Goal: Task Accomplishment & Management: Use online tool/utility

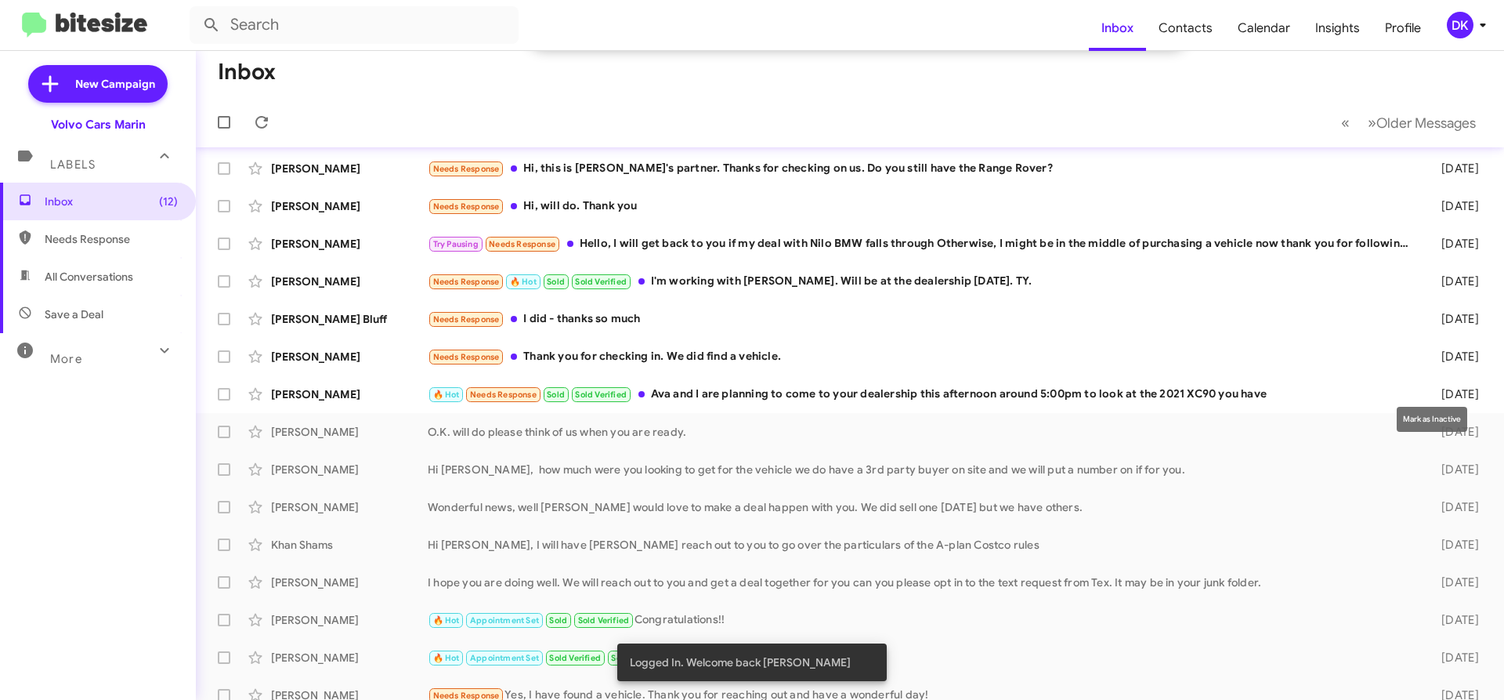
scroll to position [256, 0]
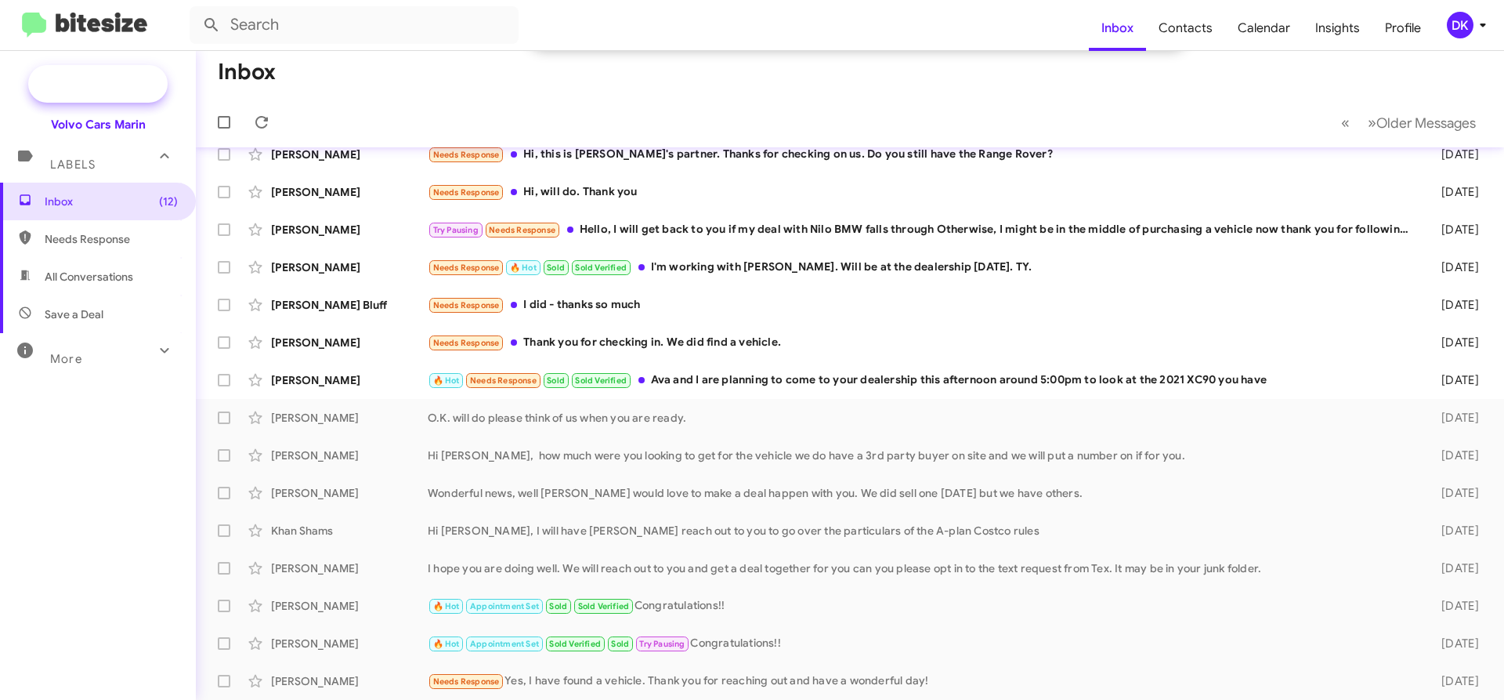
click at [119, 83] on span "New Campaign" at bounding box center [115, 84] width 80 height 16
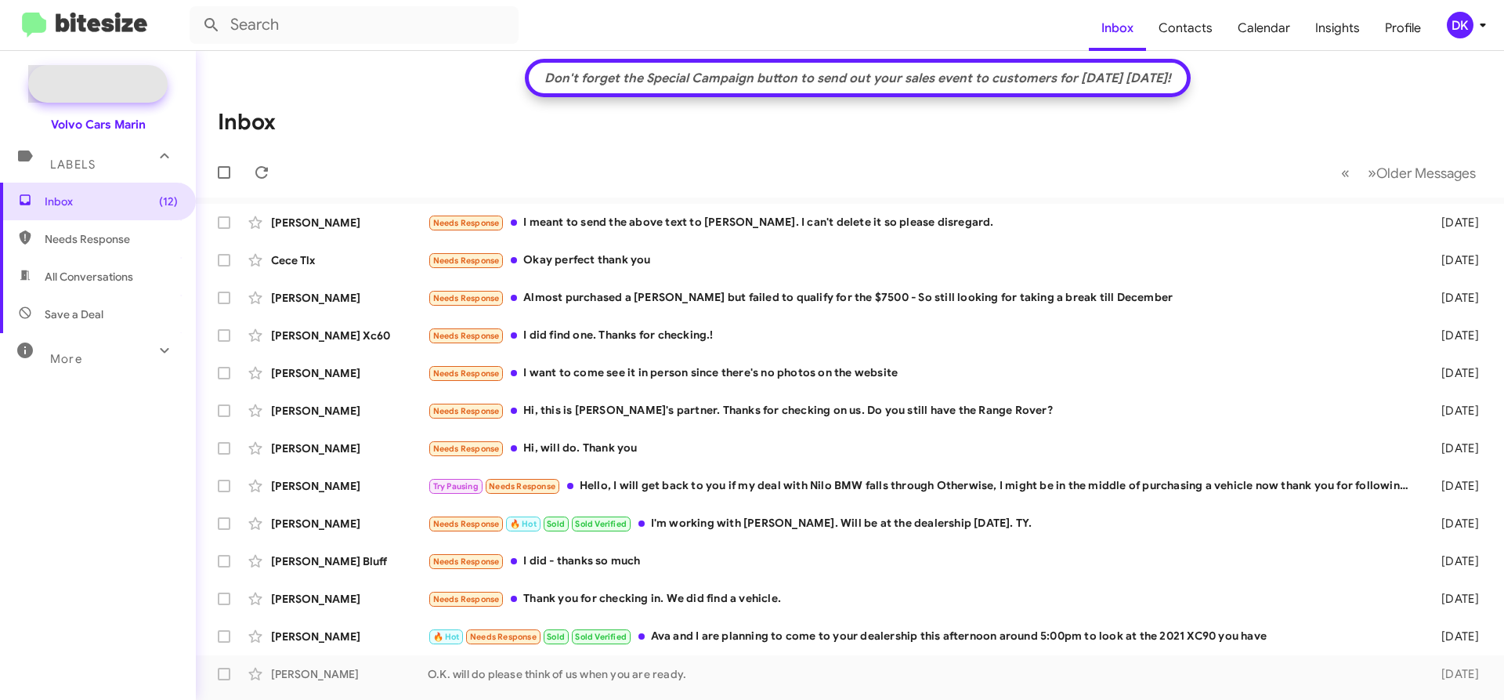
click at [103, 72] on span "New Campaign" at bounding box center [97, 84] width 139 height 38
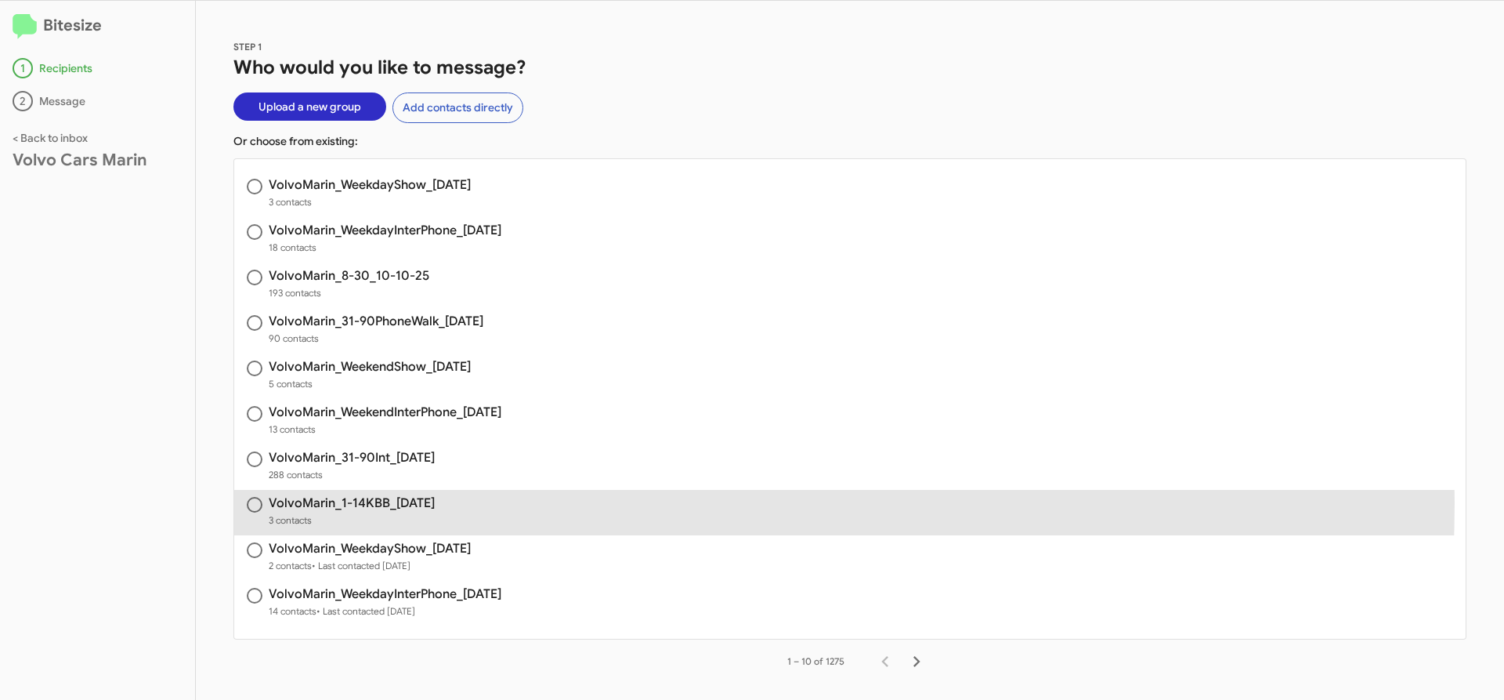
click at [382, 502] on h3 "VolvoMarin_1-14KBB_[DATE]" at bounding box center [352, 503] width 166 height 13
radio input "true"
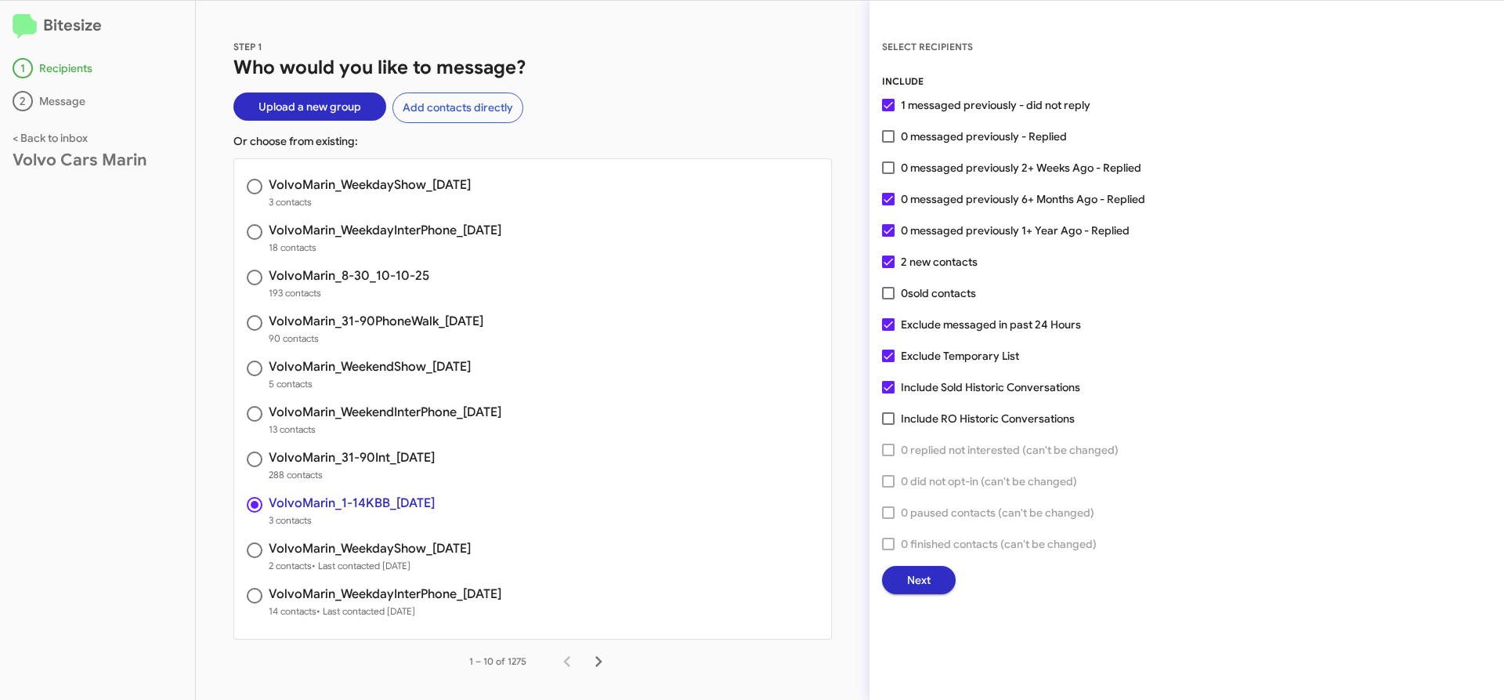
click at [932, 577] on button "Next" at bounding box center [919, 580] width 74 height 28
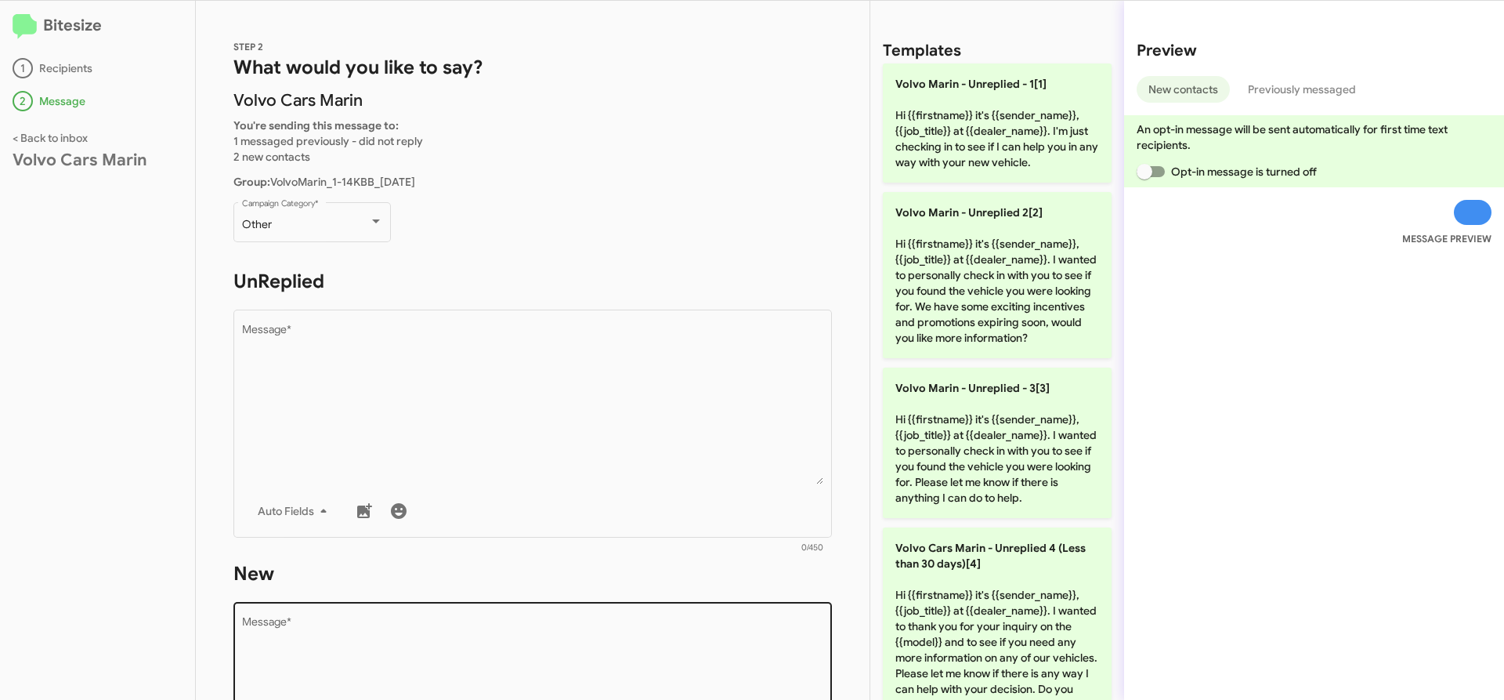
click at [513, 664] on textarea "Message *" at bounding box center [533, 697] width 582 height 160
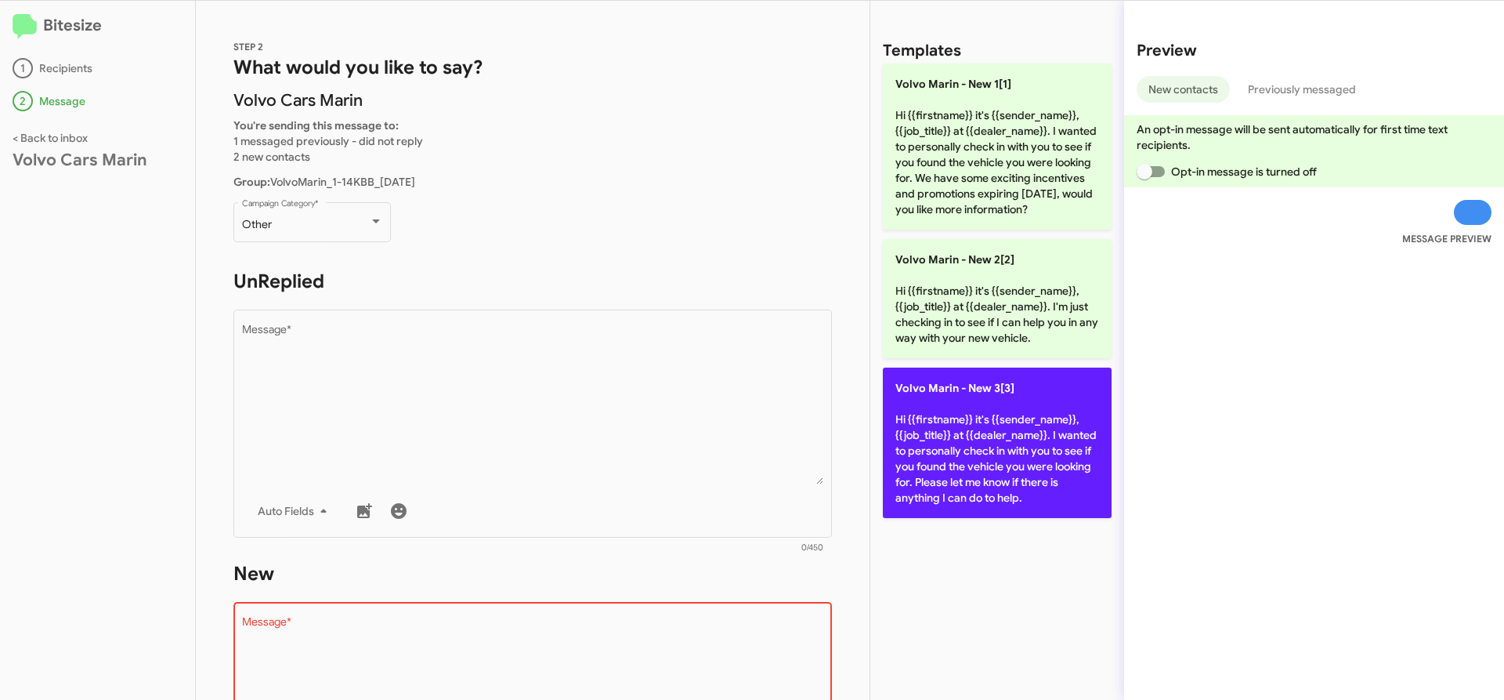
click at [906, 459] on p "Volvo [PERSON_NAME] - New 3[3] Hi {{firstname}} it's {{sender_name}}, {{job_tit…" at bounding box center [997, 442] width 229 height 150
type textarea "Hi {{firstname}} it's {{sender_name}}, {{job_title}} at {{dealer_name}}. I want…"
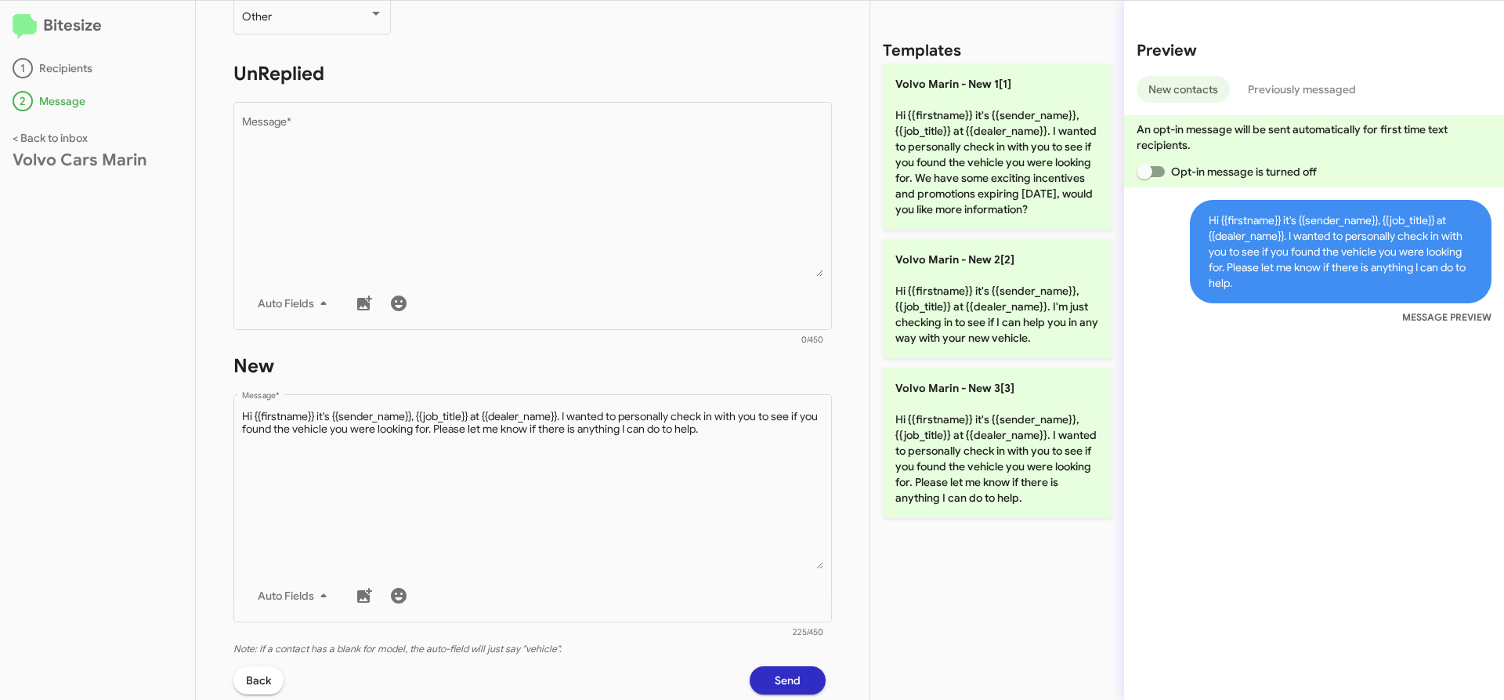
scroll to position [365, 0]
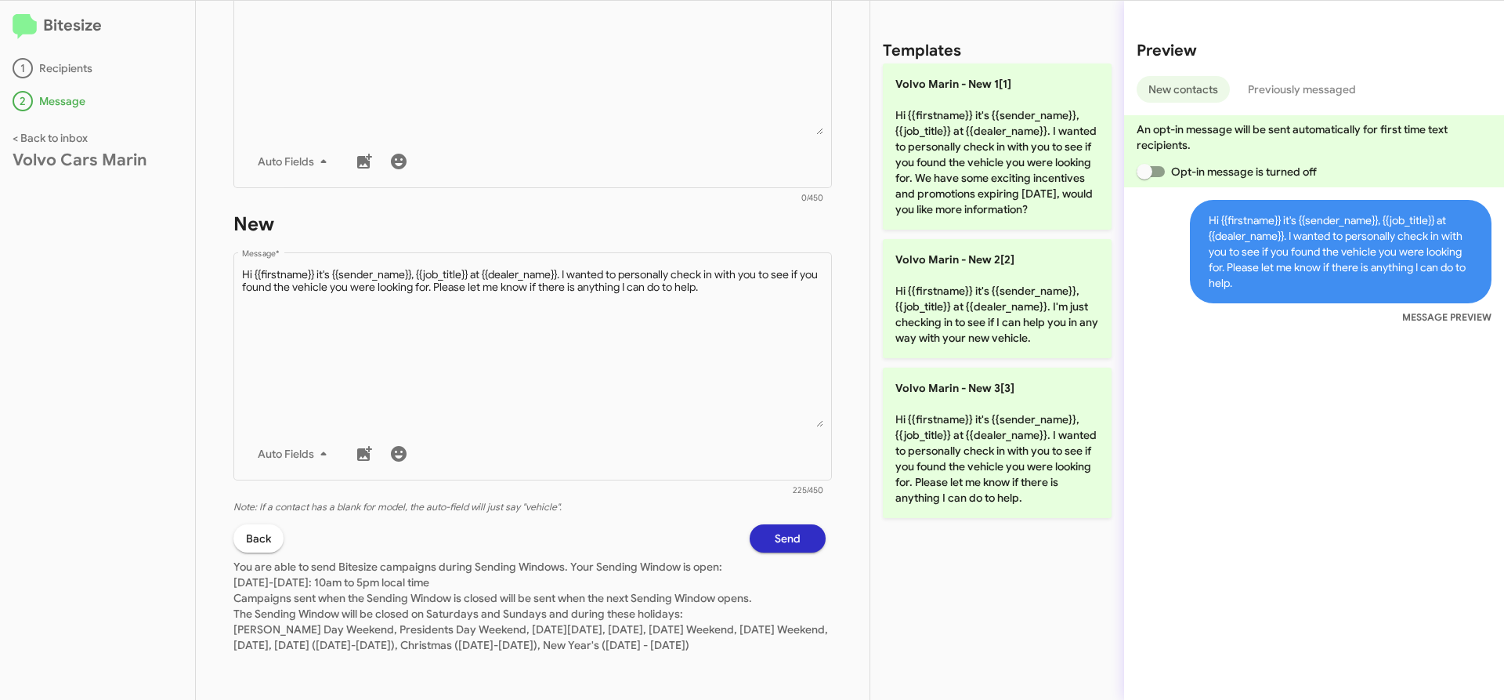
click at [791, 526] on button "Send" at bounding box center [788, 538] width 76 height 28
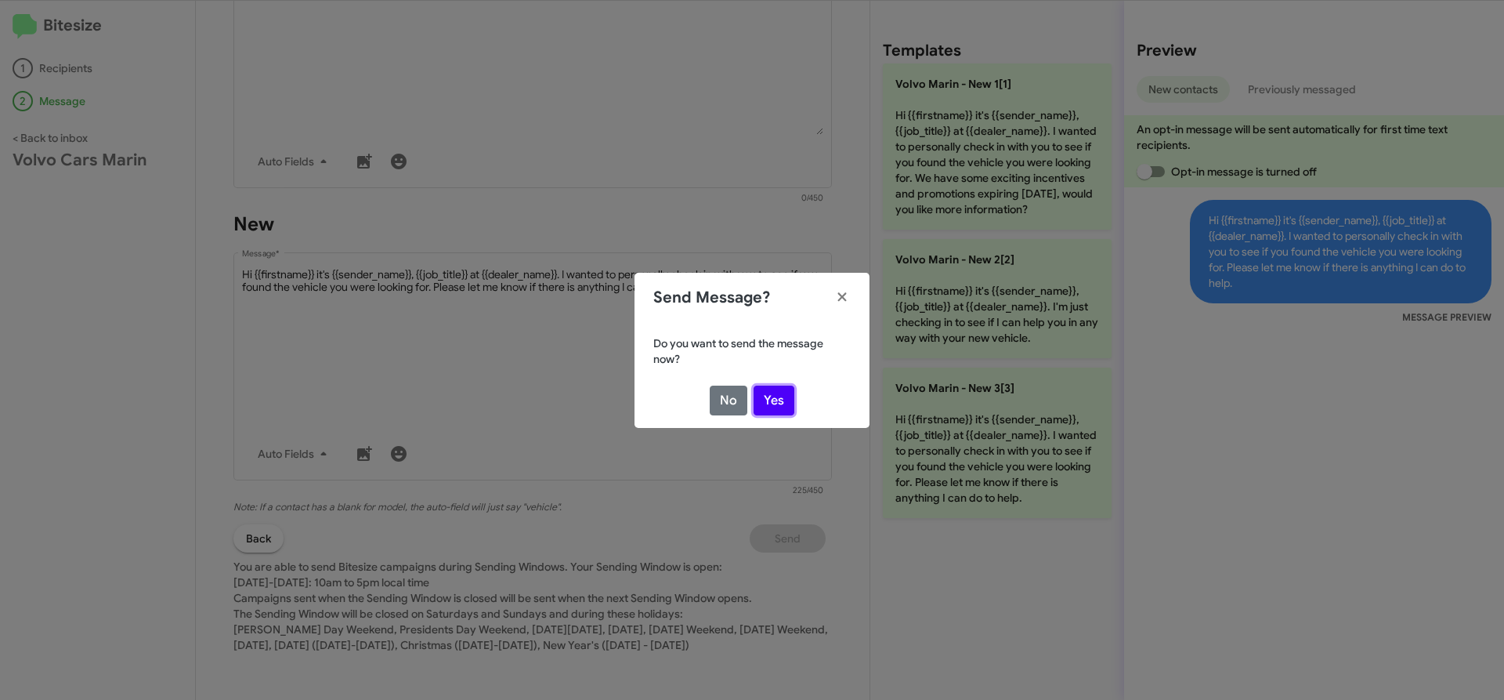
click at [780, 398] on button "Yes" at bounding box center [774, 400] width 41 height 30
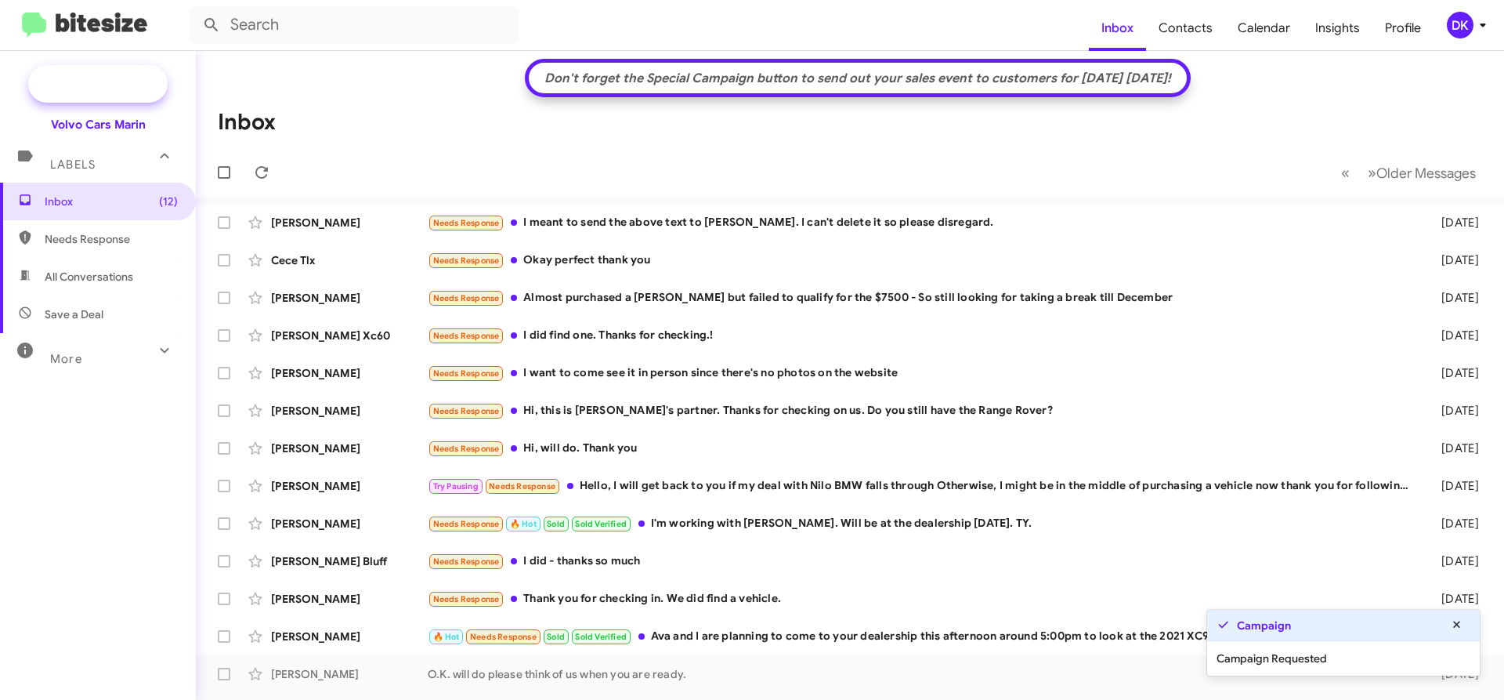
click at [65, 77] on mat-icon at bounding box center [51, 84] width 31 height 34
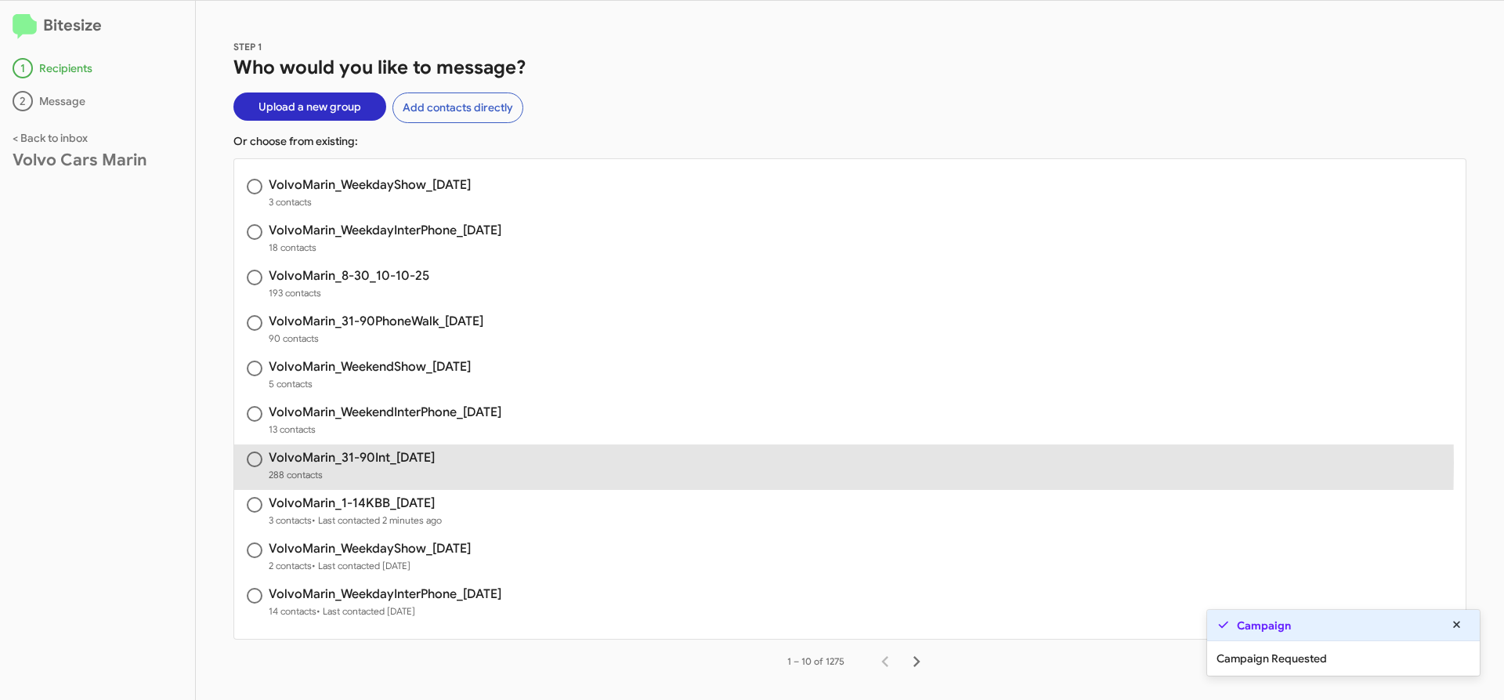
click at [396, 462] on h3 "VolvoMarin_31-90Int_[DATE]" at bounding box center [352, 457] width 166 height 13
radio input "true"
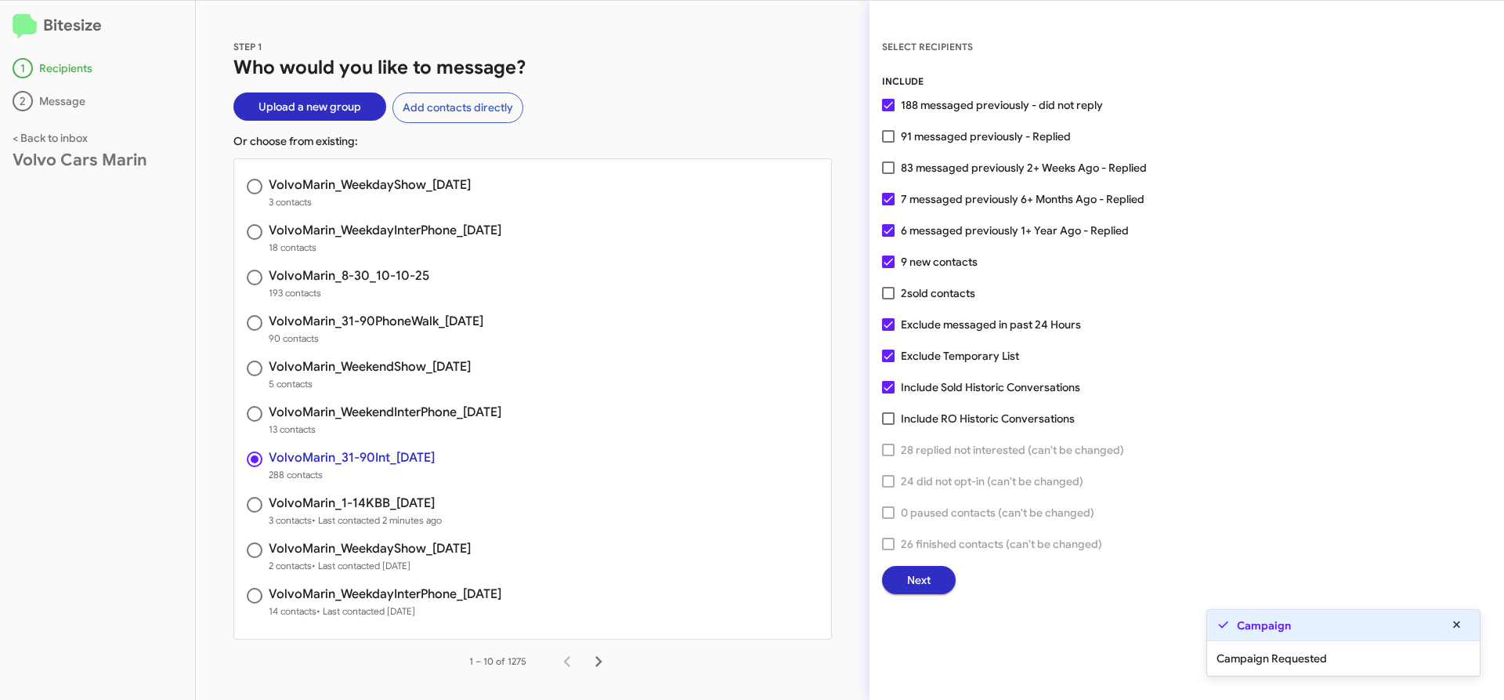
click at [916, 577] on span "Next" at bounding box center [919, 580] width 24 height 28
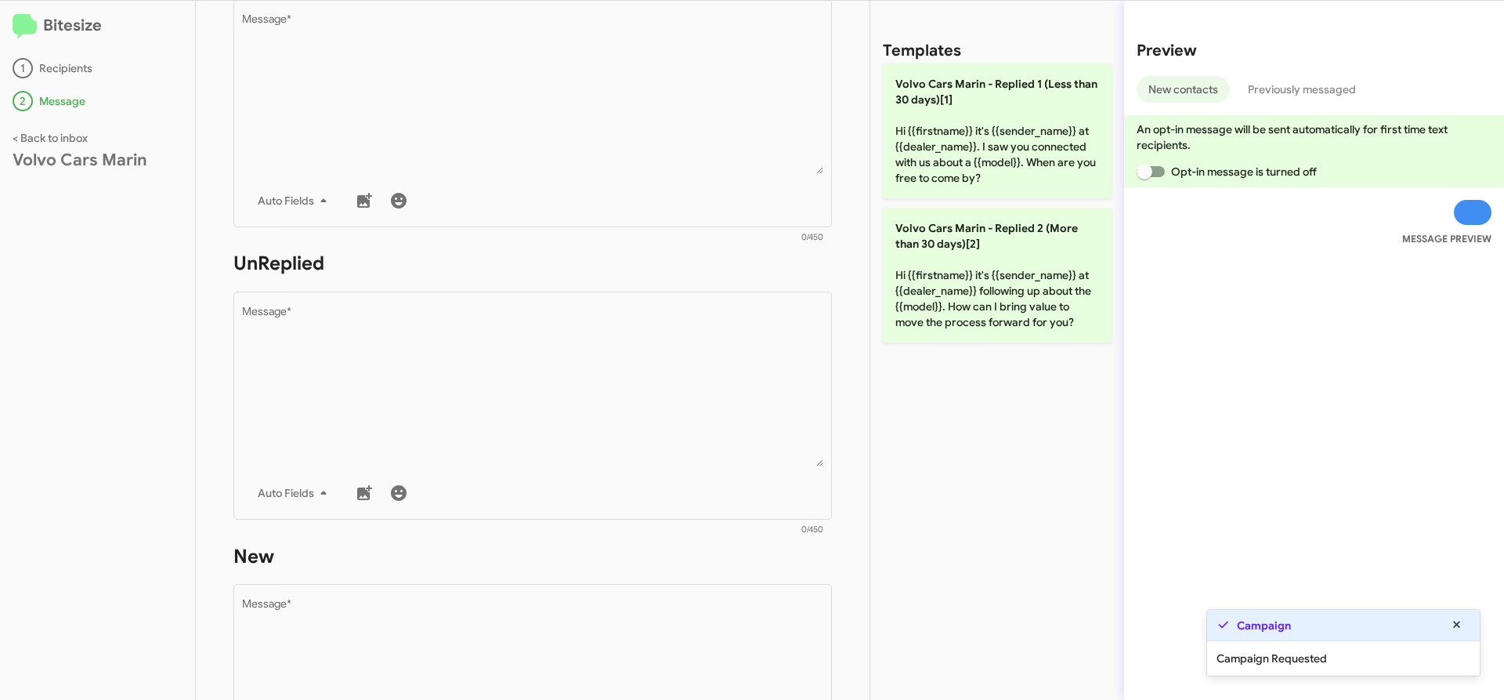
scroll to position [689, 0]
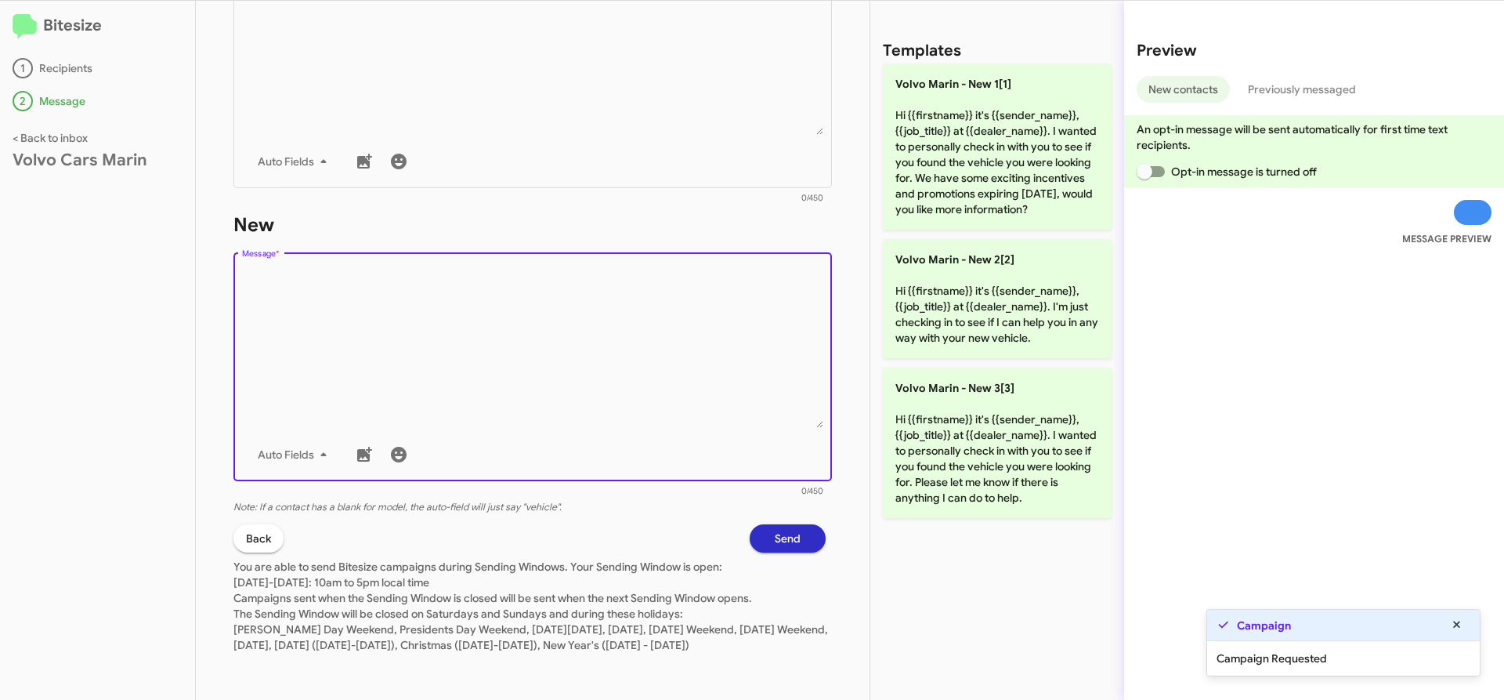
click at [463, 396] on textarea "Message *" at bounding box center [533, 348] width 582 height 160
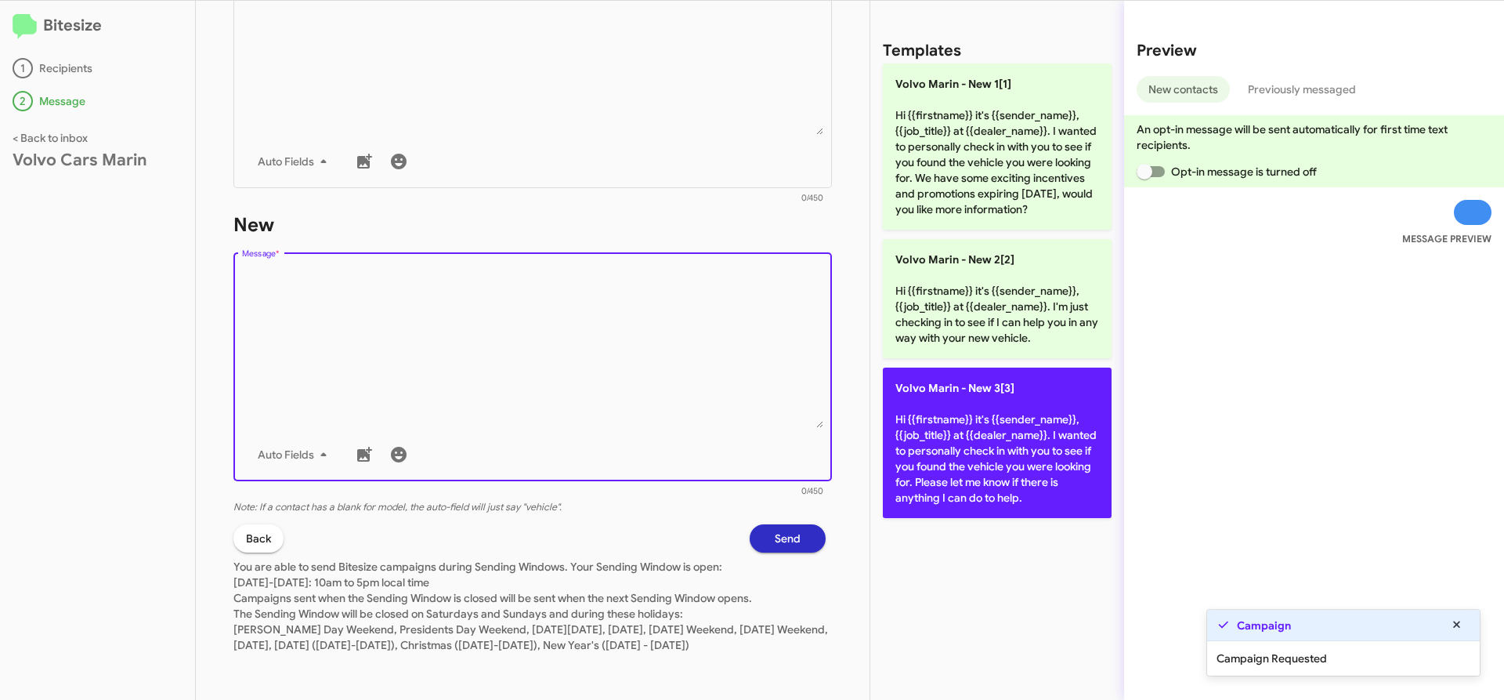
click at [954, 477] on p "Volvo [PERSON_NAME] - New 3[3] Hi {{firstname}} it's {{sender_name}}, {{job_tit…" at bounding box center [997, 442] width 229 height 150
type textarea "Hi {{firstname}} it's {{sender_name}}, {{job_title}} at {{dealer_name}}. I want…"
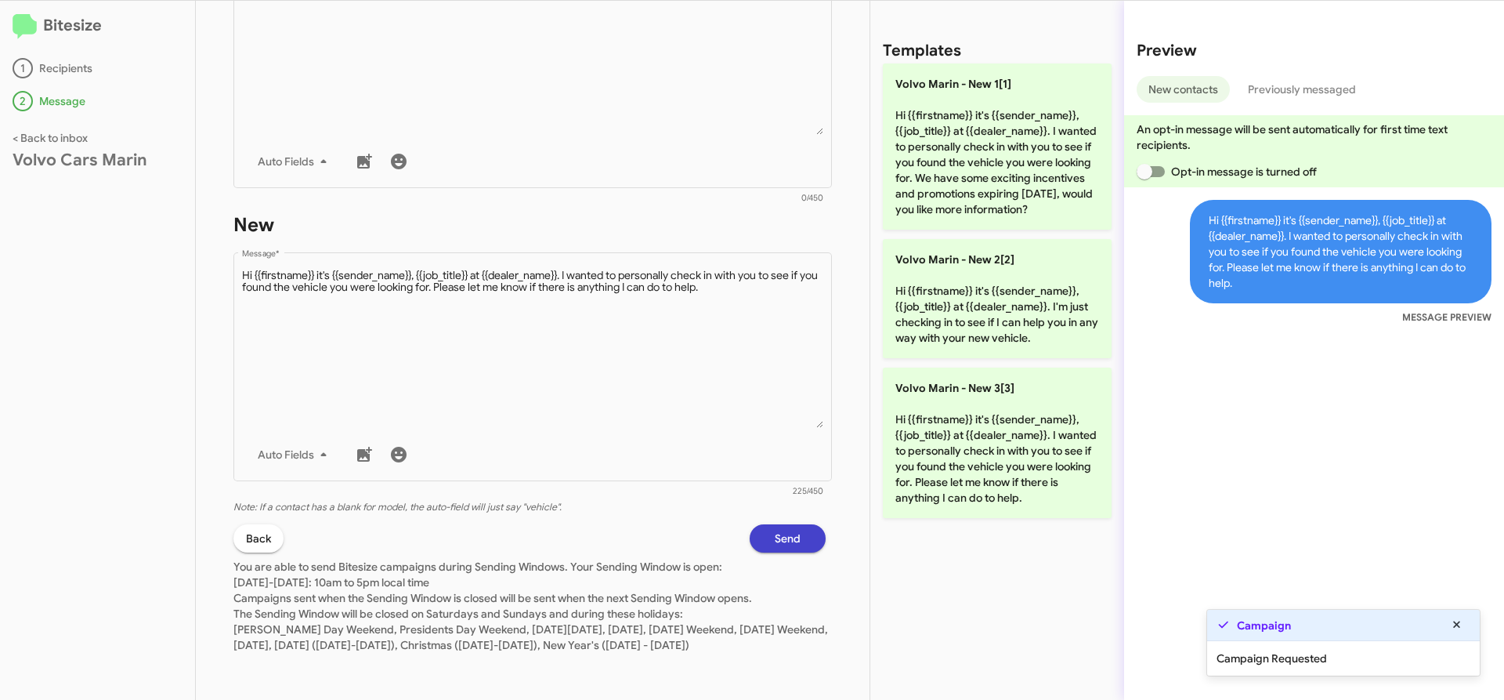
click at [775, 530] on span "Send" at bounding box center [788, 538] width 26 height 28
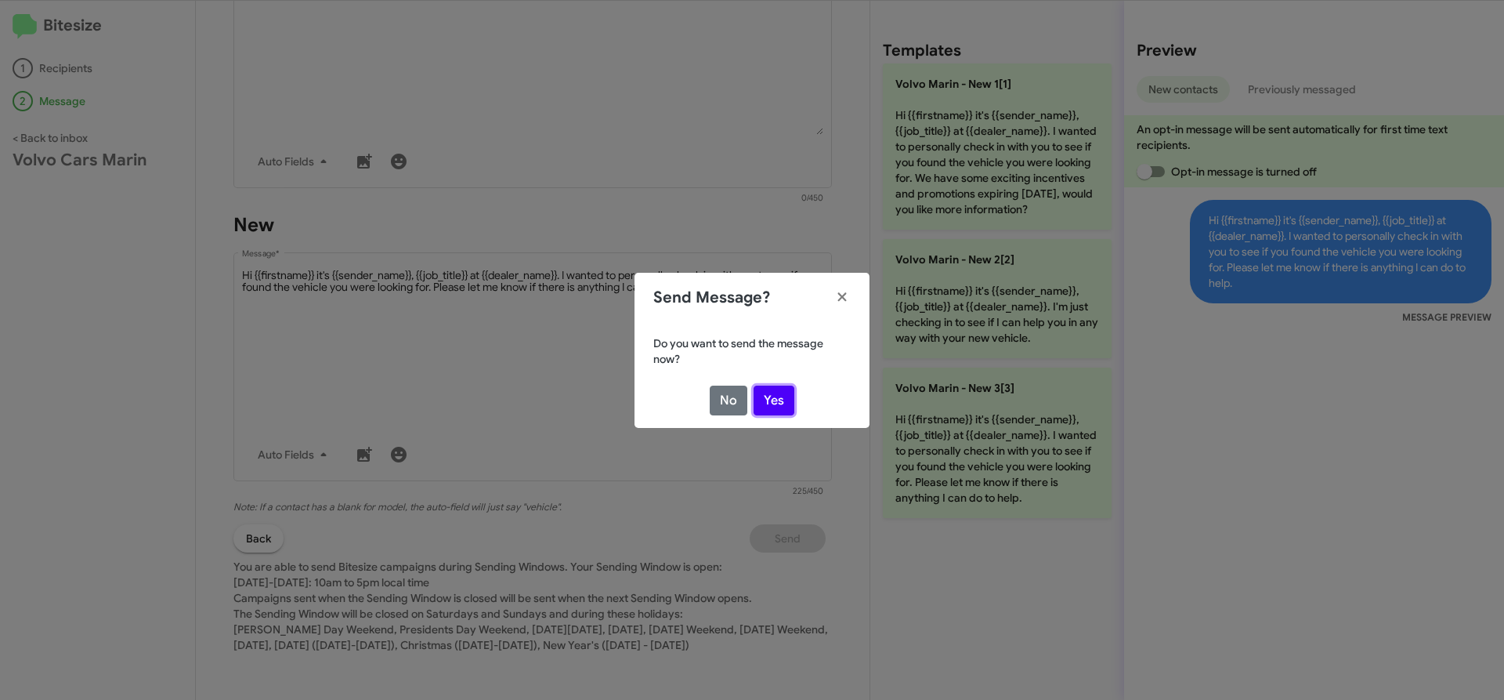
click at [780, 393] on button "Yes" at bounding box center [774, 400] width 41 height 30
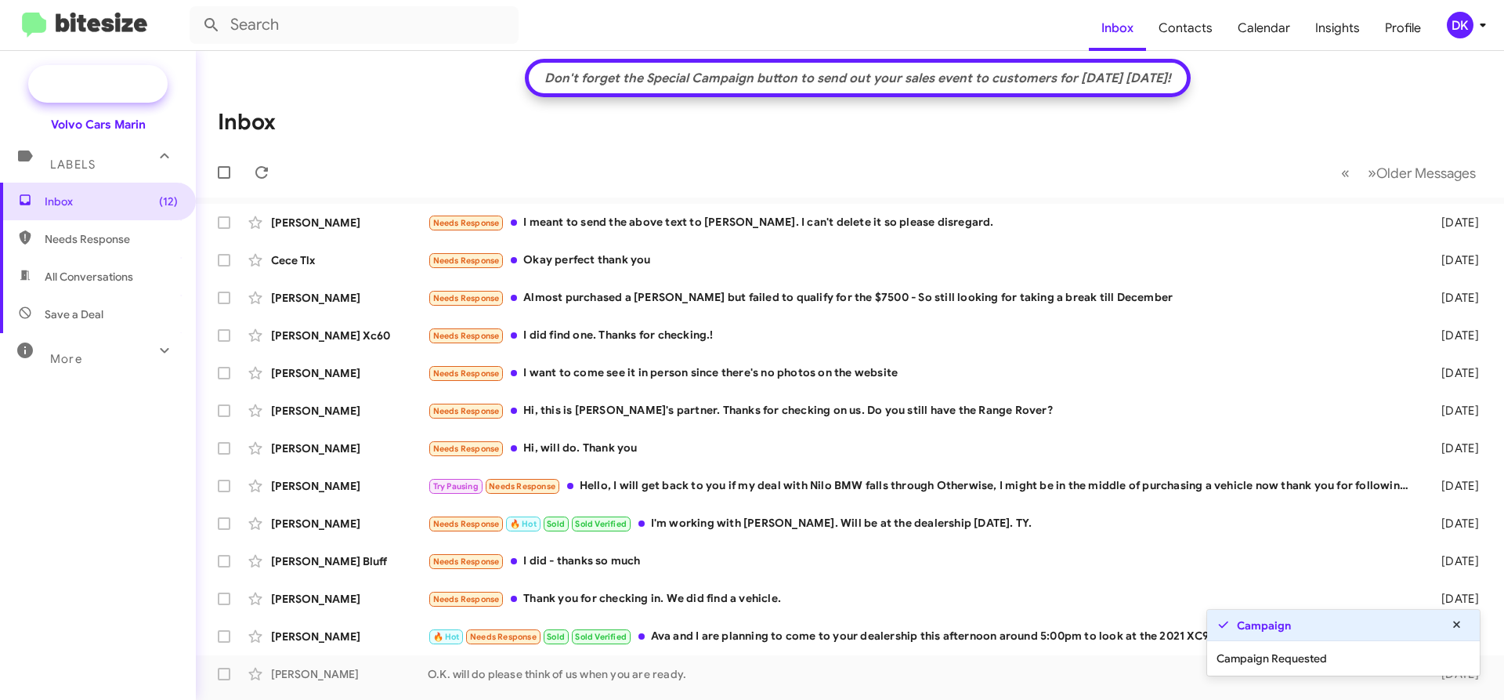
click at [105, 75] on span "New Campaign" at bounding box center [97, 84] width 139 height 38
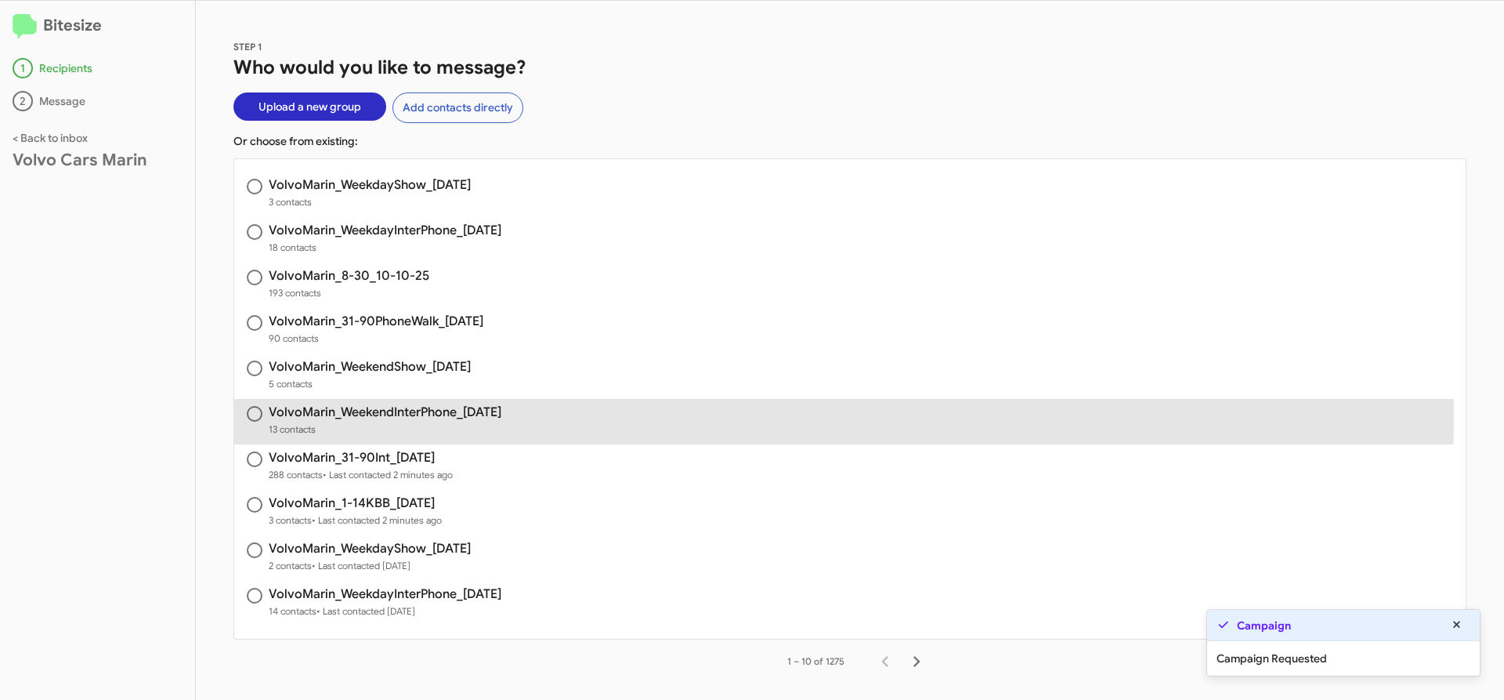
click at [425, 417] on h3 "VolvoMarin_WeekendInterPhone_[DATE]" at bounding box center [385, 412] width 233 height 13
radio input "true"
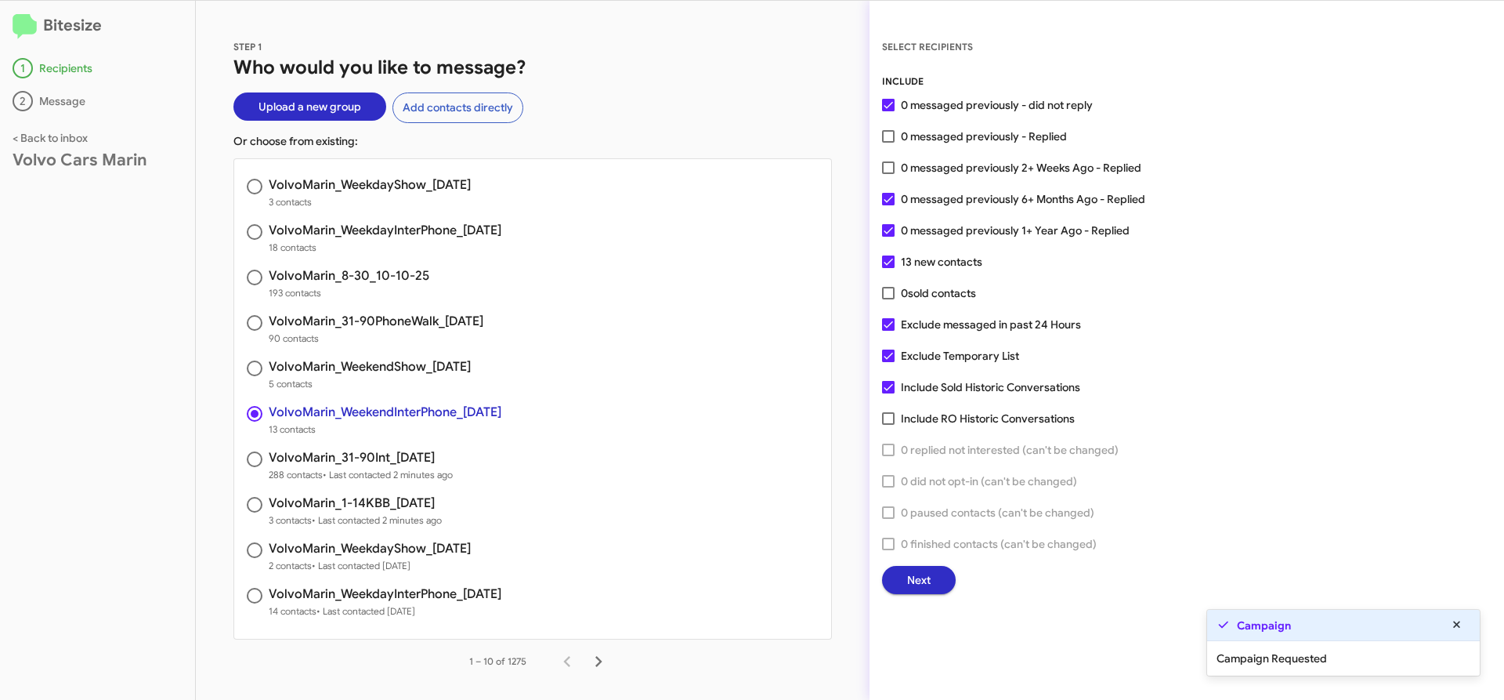
click at [920, 577] on span "Next" at bounding box center [919, 580] width 24 height 28
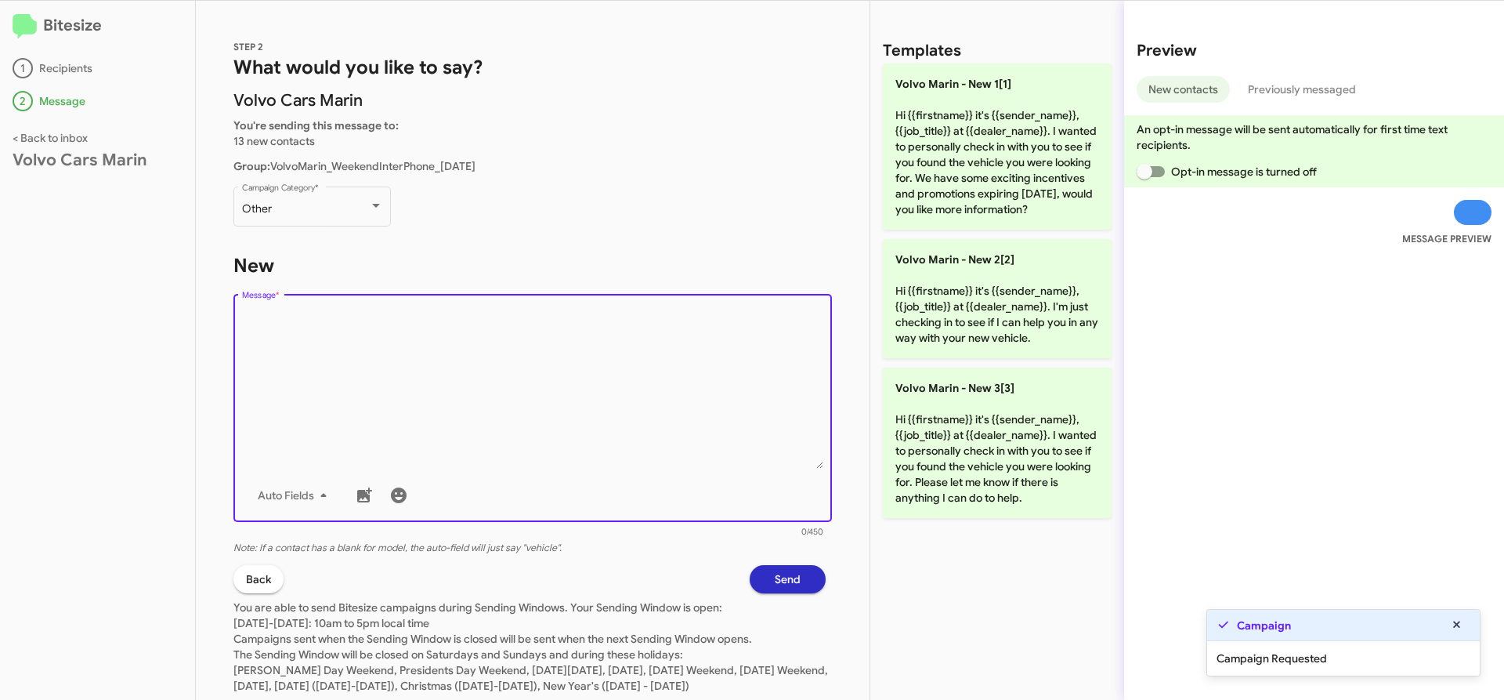
click at [548, 432] on textarea "Message *" at bounding box center [533, 389] width 582 height 160
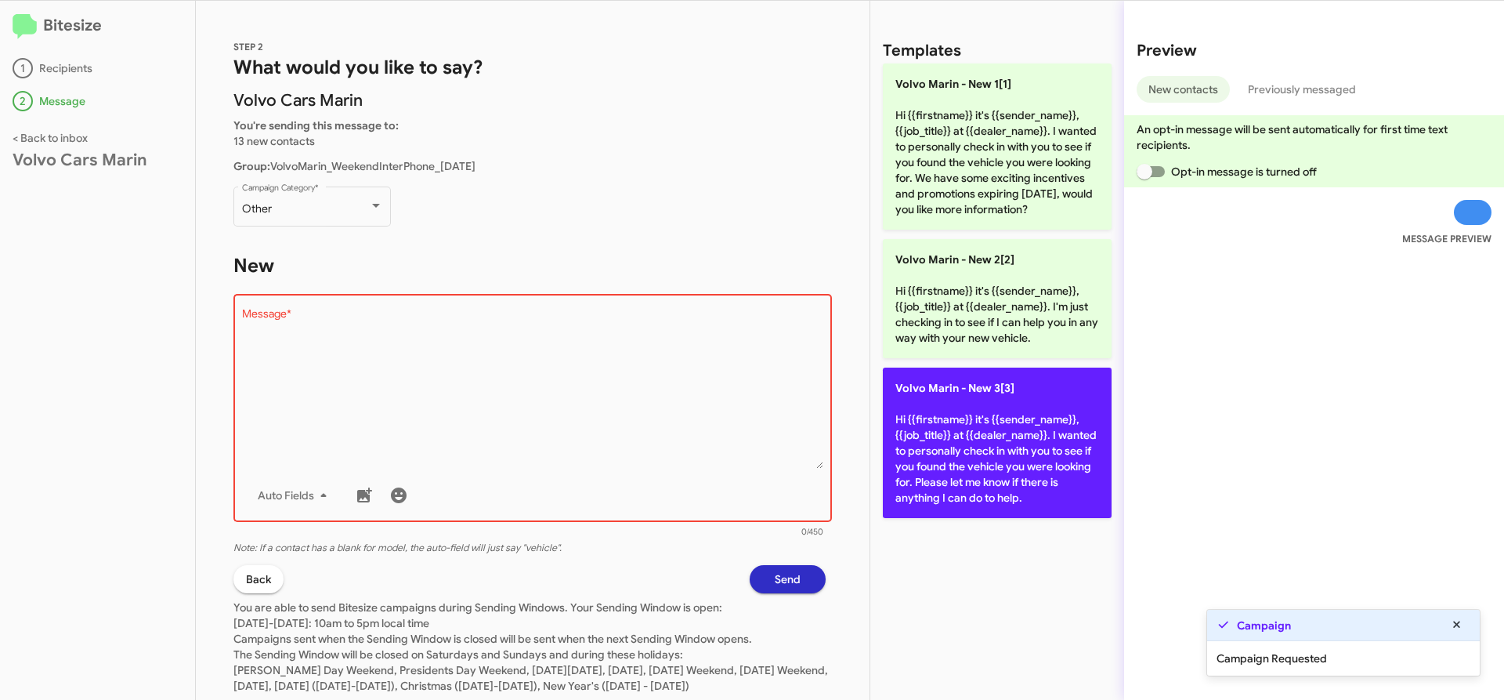
click at [1073, 494] on p "Volvo [PERSON_NAME] - New 3[3] Hi {{firstname}} it's {{sender_name}}, {{job_tit…" at bounding box center [997, 442] width 229 height 150
type textarea "Hi {{firstname}} it's {{sender_name}}, {{job_title}} at {{dealer_name}}. I want…"
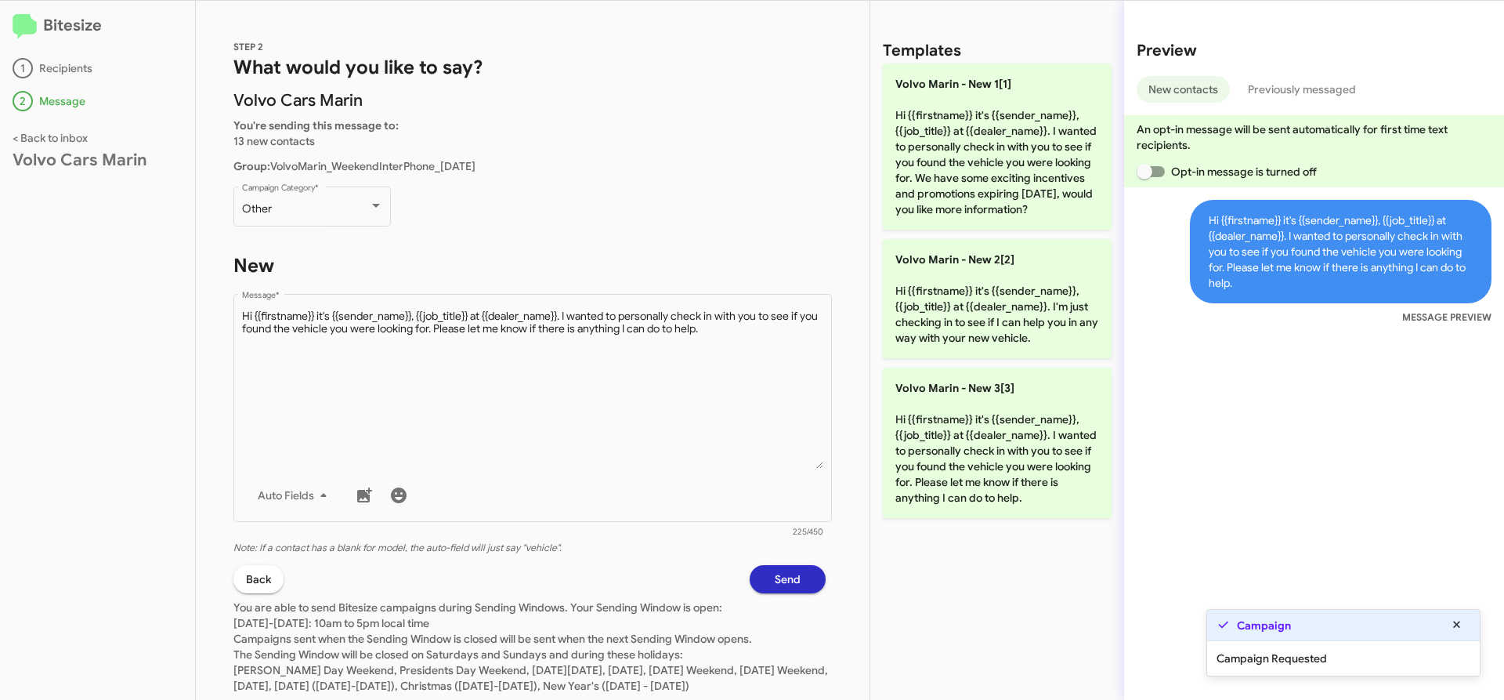
click at [757, 577] on button "Send" at bounding box center [788, 579] width 76 height 28
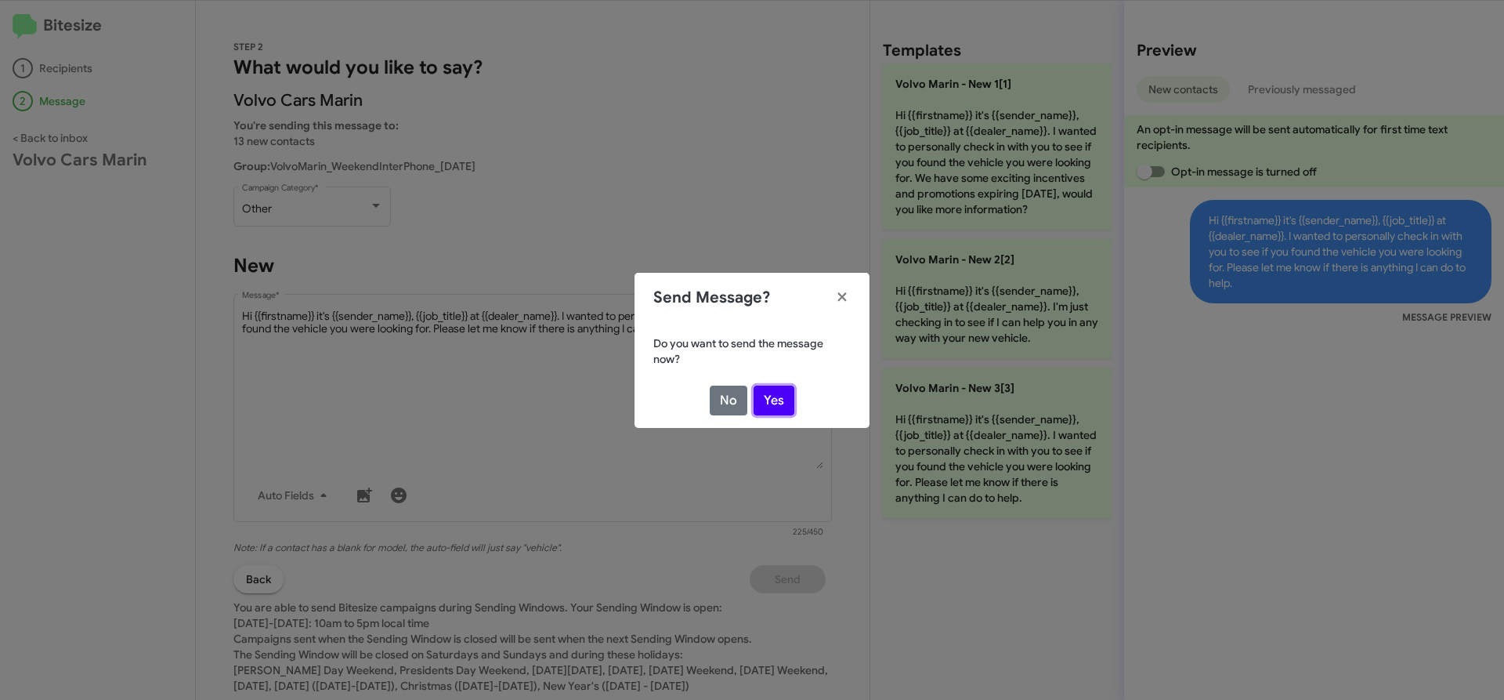
click at [775, 400] on button "Yes" at bounding box center [774, 400] width 41 height 30
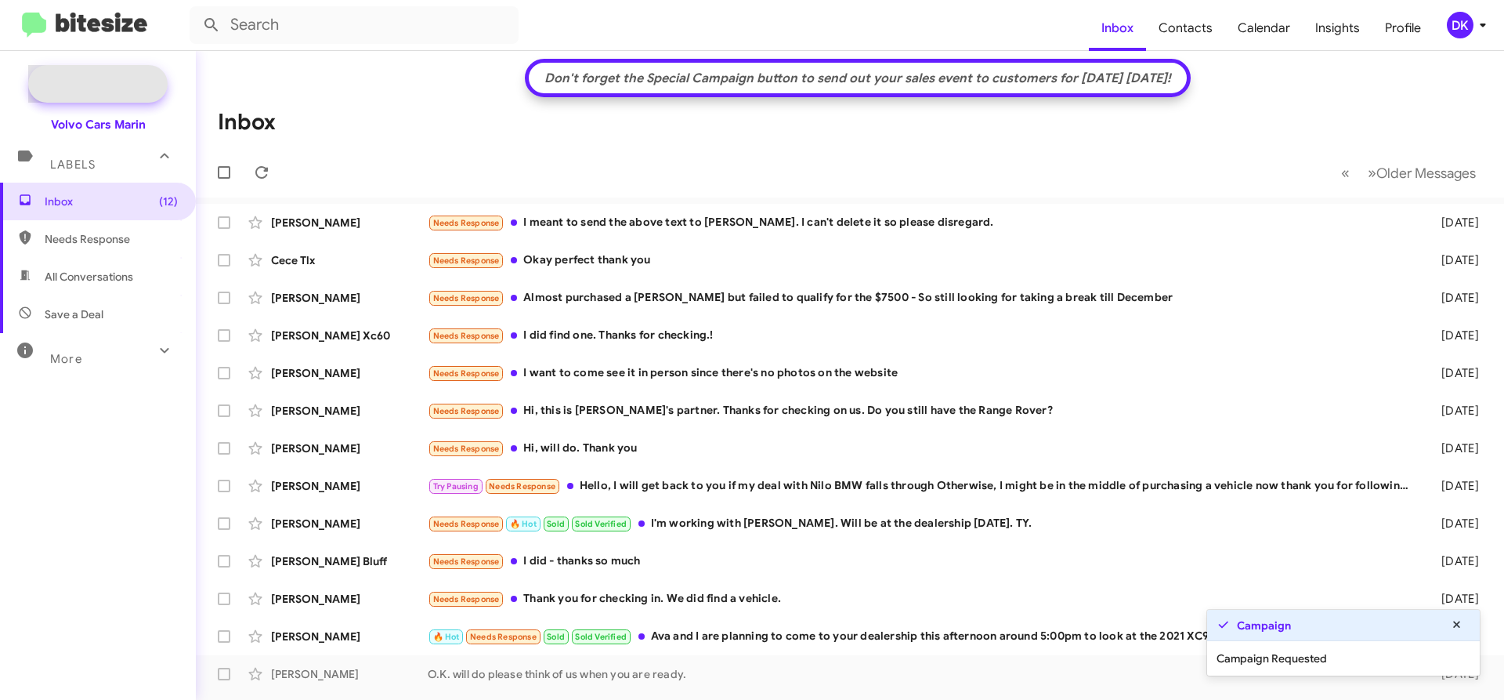
click at [93, 89] on span "New Campaign" at bounding box center [115, 84] width 80 height 16
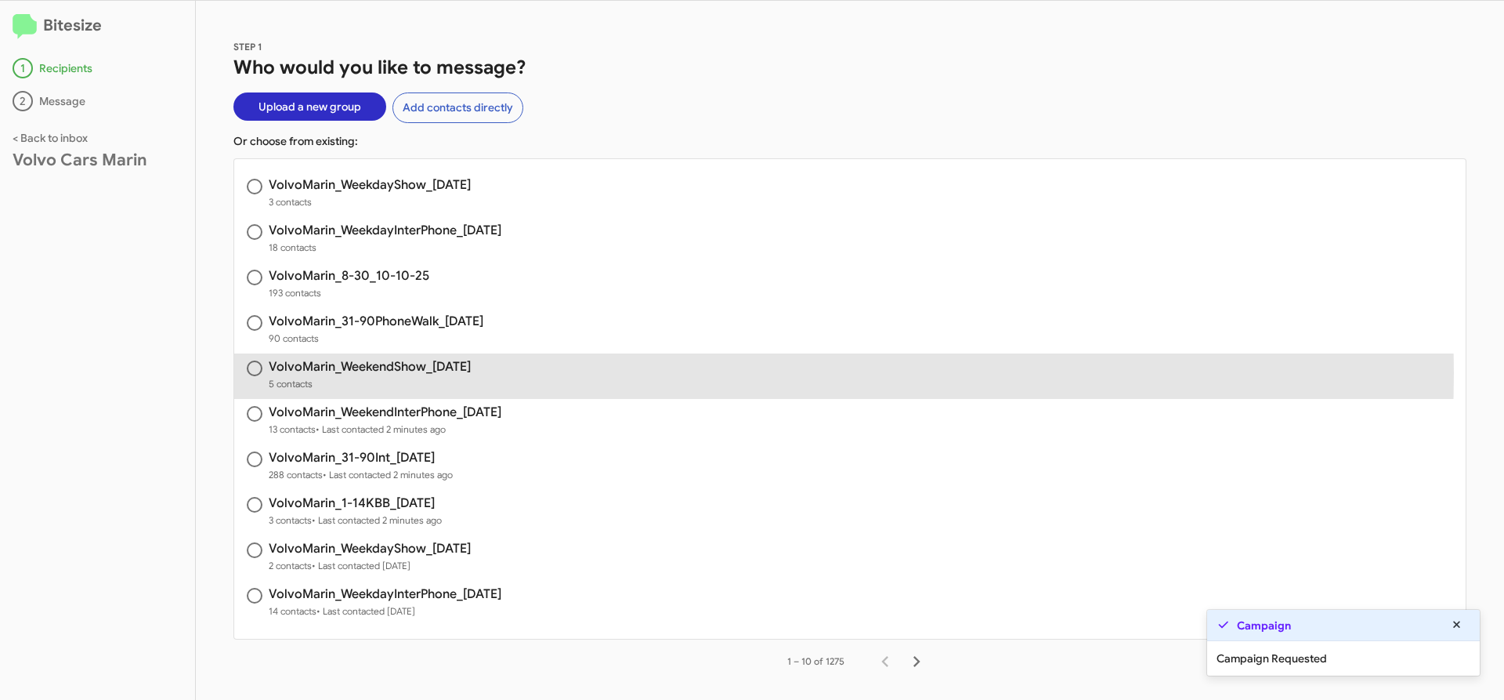
click at [398, 372] on h3 "VolvoMarin_WeekendShow_[DATE]" at bounding box center [370, 366] width 202 height 13
radio input "true"
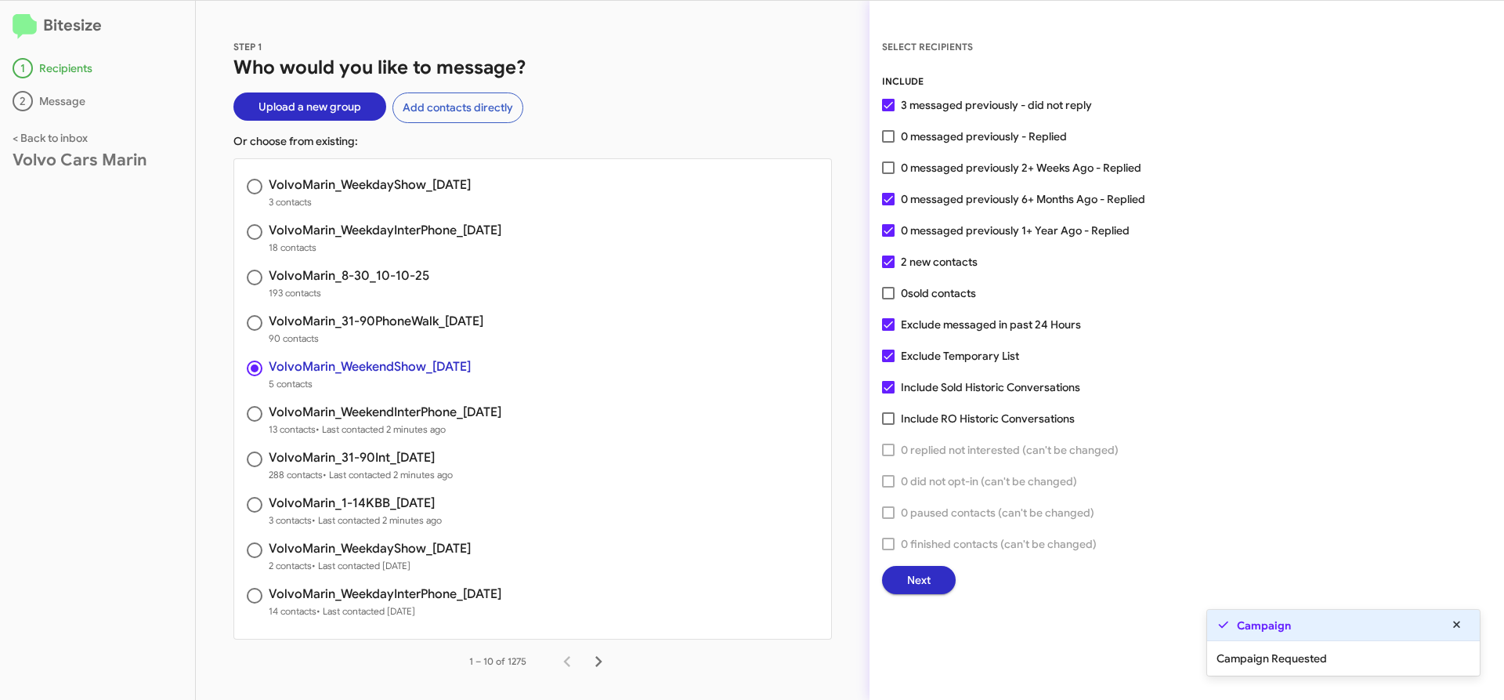
click at [924, 577] on span "Next" at bounding box center [919, 580] width 24 height 28
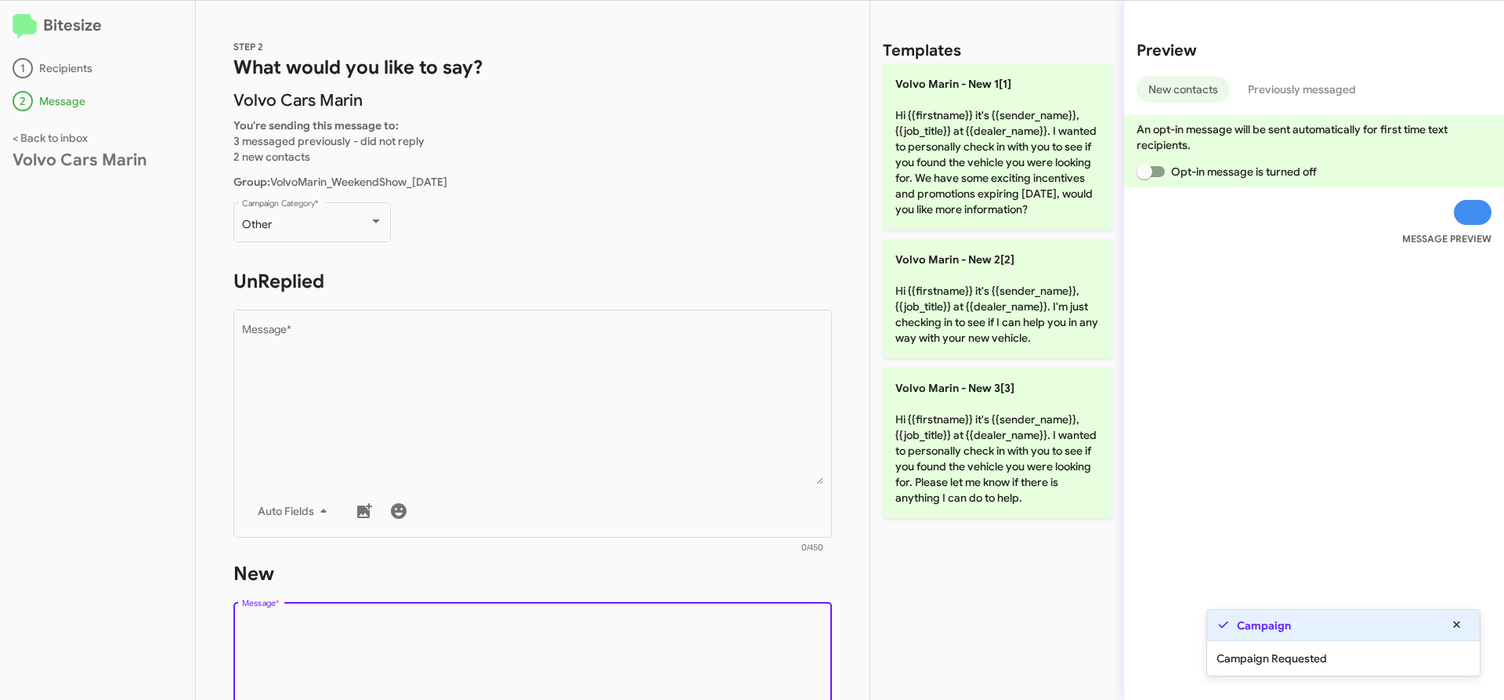
click at [421, 660] on textarea "Message *" at bounding box center [533, 697] width 582 height 160
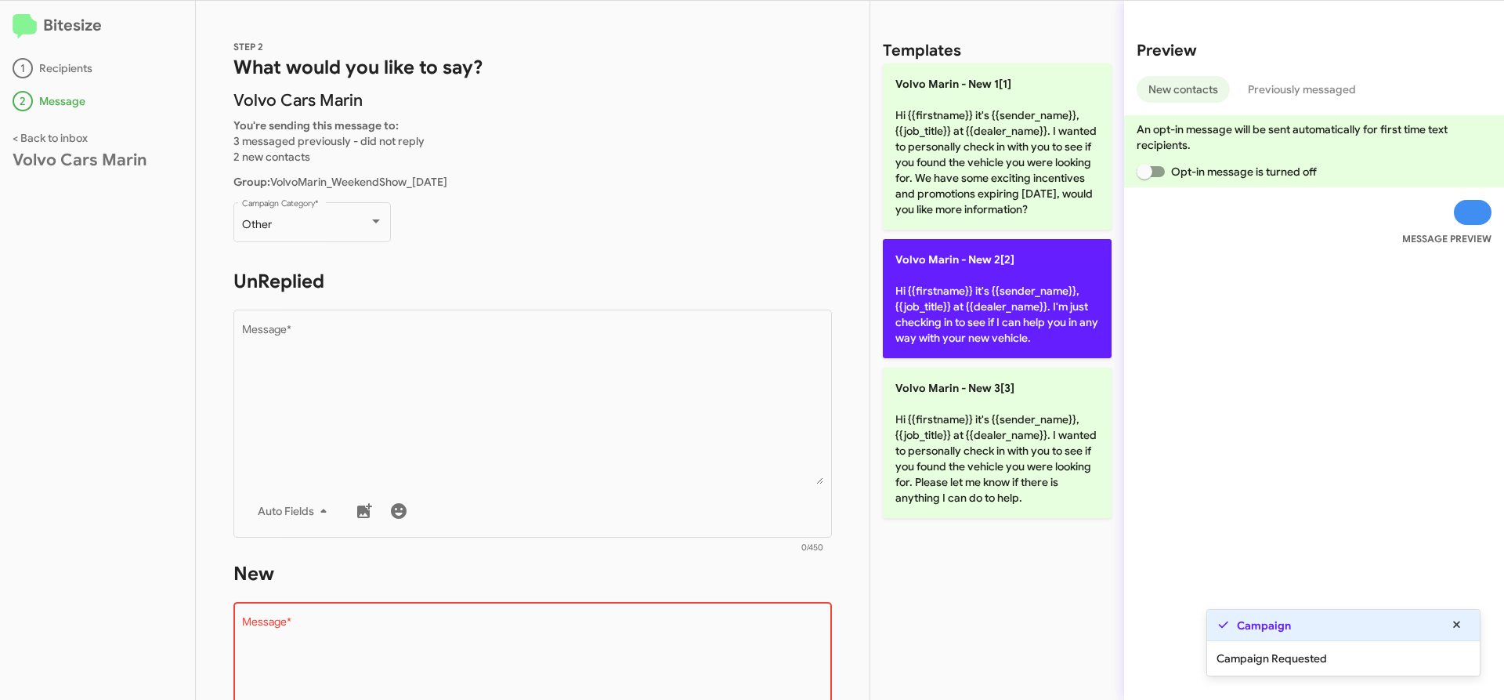
click at [1039, 291] on p "Volvo [PERSON_NAME] - New 2[2] Hi {{firstname}} it's {{sender_name}}, {{job_tit…" at bounding box center [997, 298] width 229 height 119
type textarea "Hi {{firstname}} it's {{sender_name}}, {{job_title}} at {{dealer_name}}. I'm ju…"
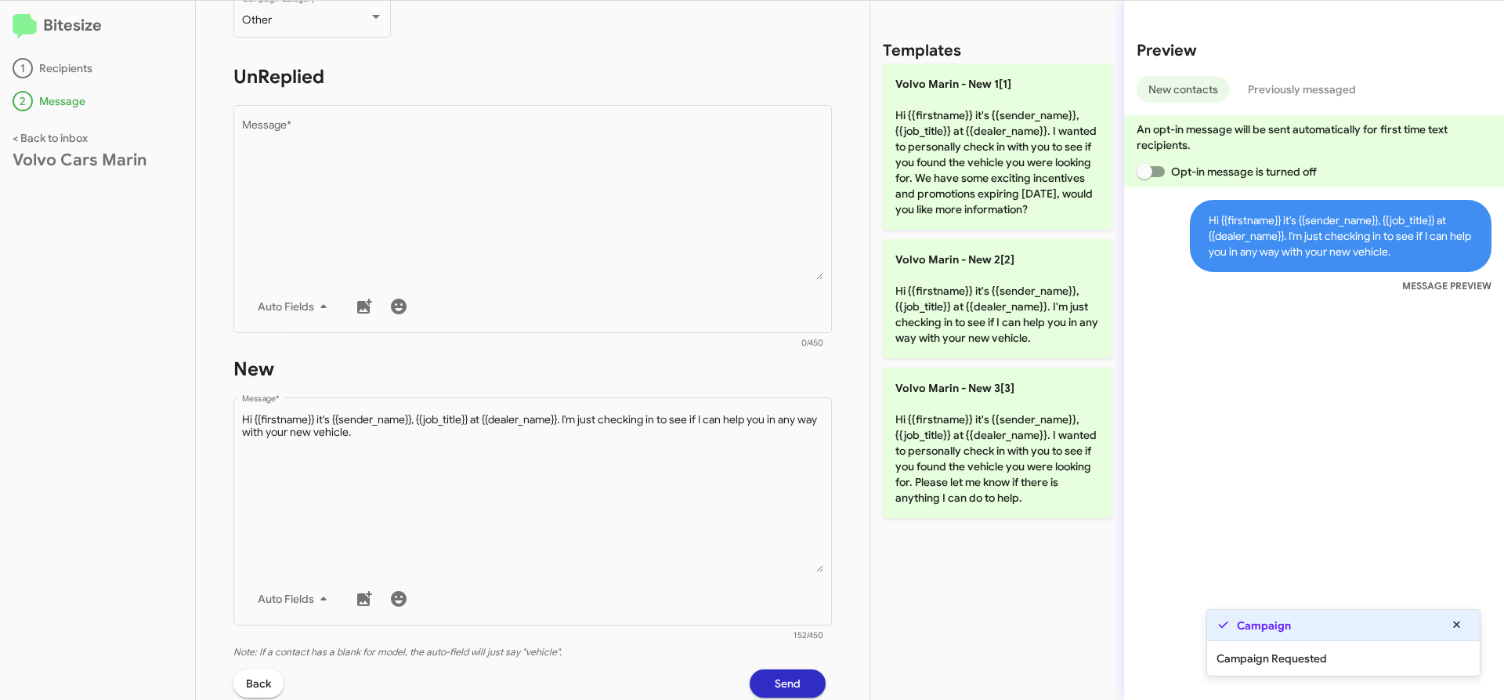
scroll to position [365, 0]
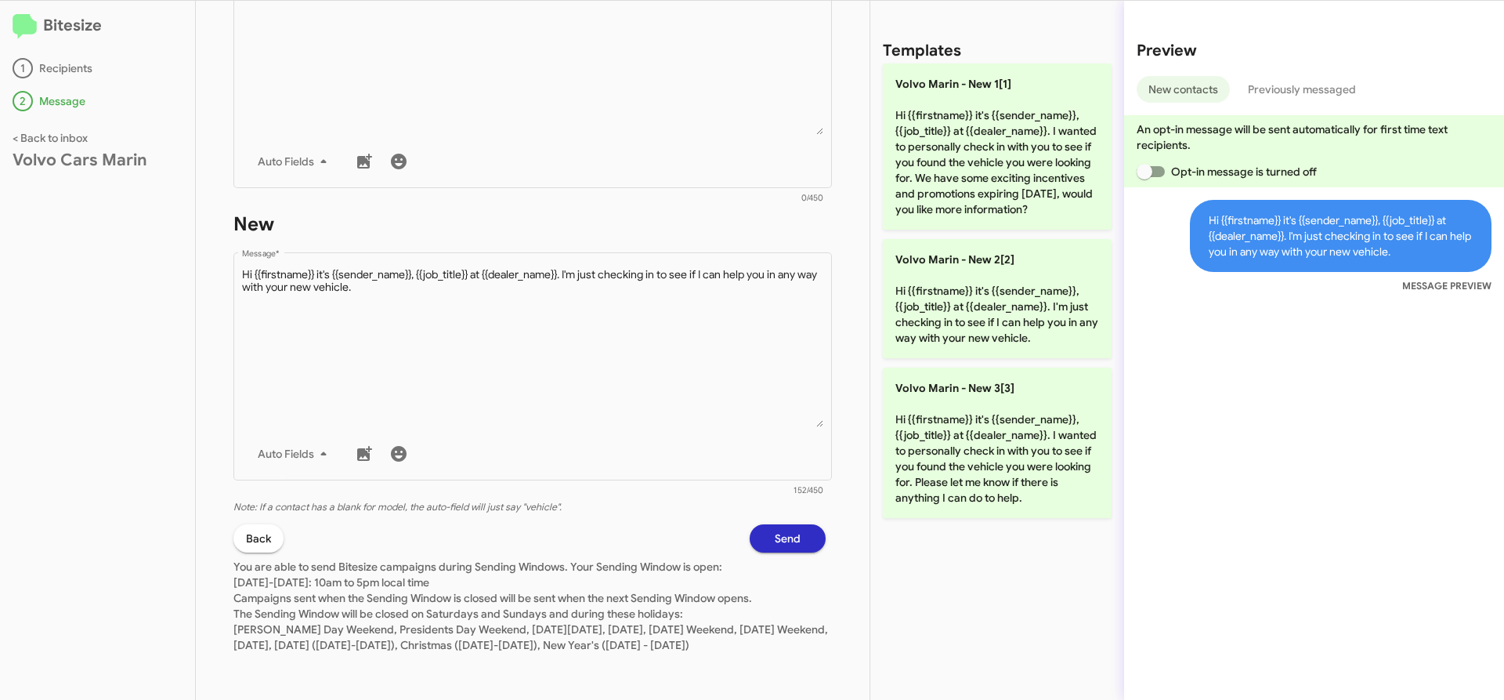
click at [783, 524] on span "Send" at bounding box center [788, 538] width 26 height 28
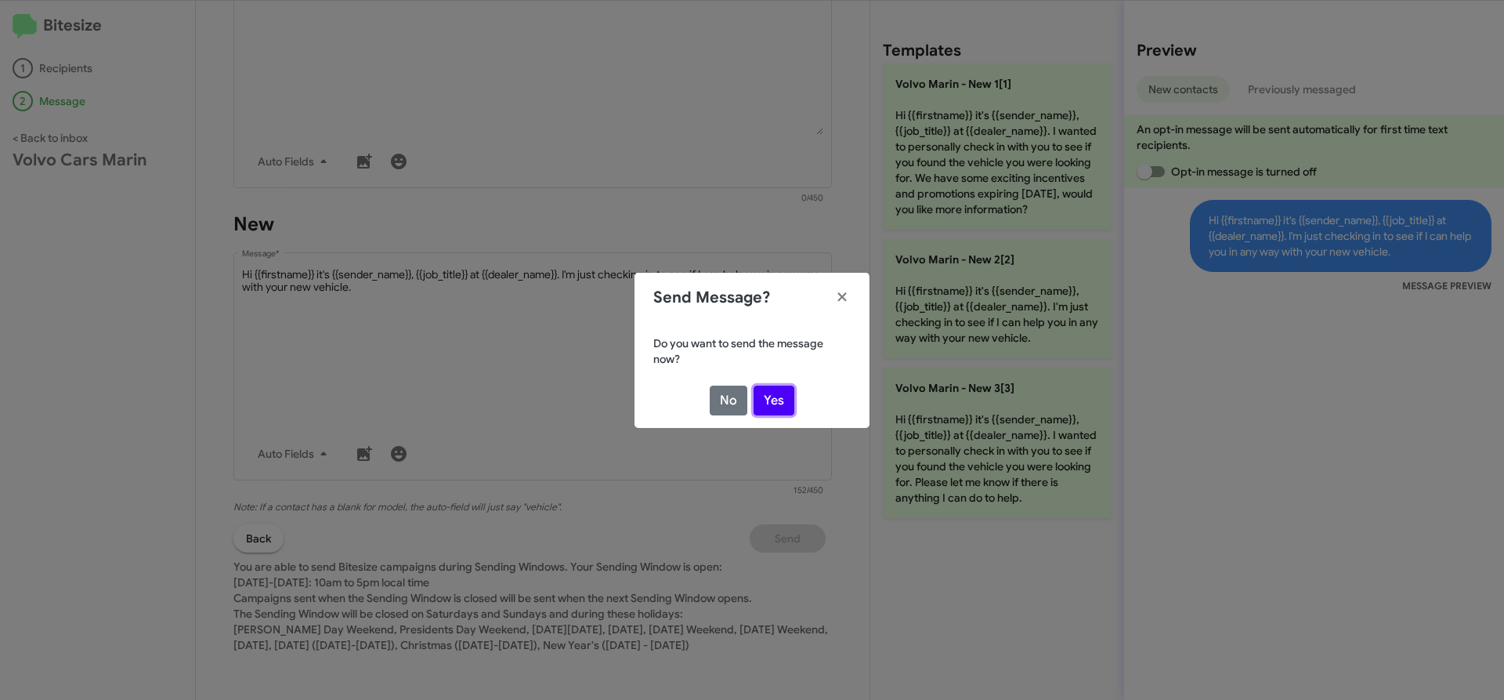
click at [774, 402] on button "Yes" at bounding box center [774, 400] width 41 height 30
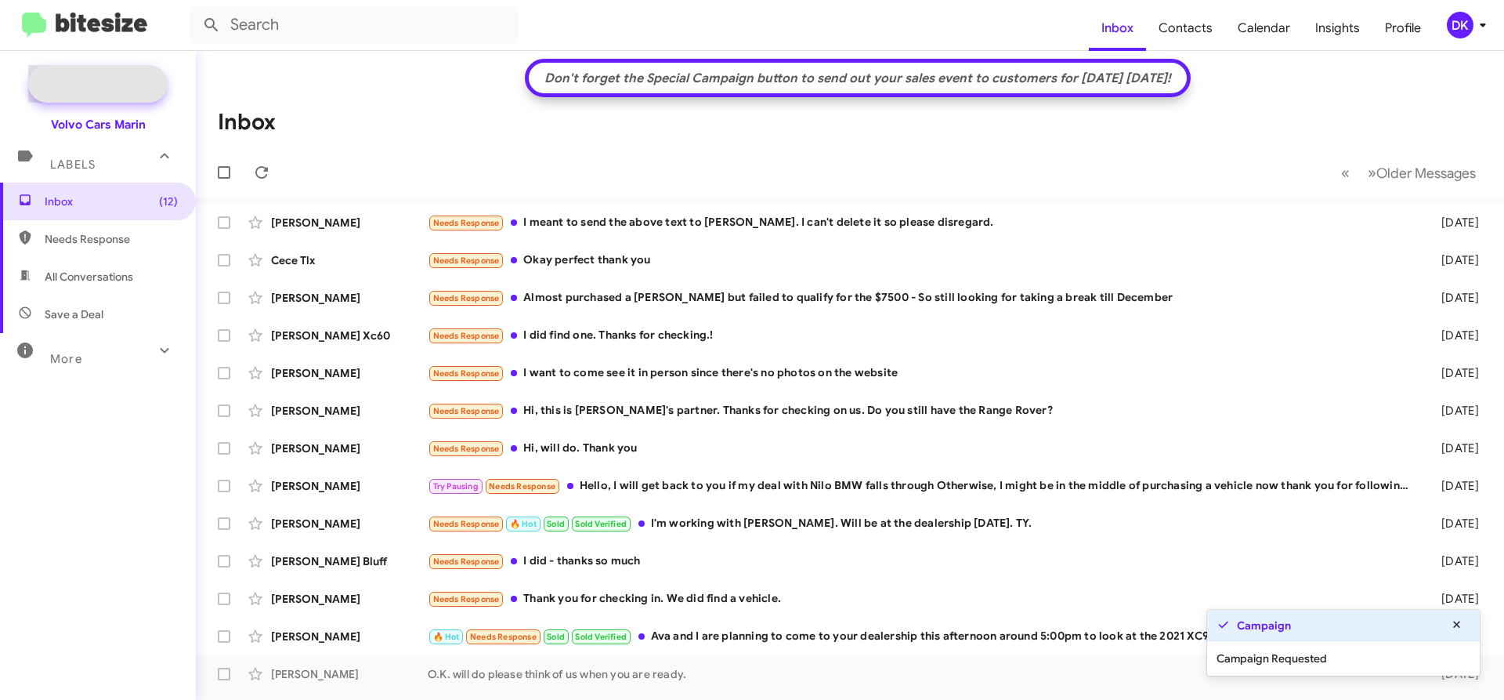
click at [138, 82] on span "New Campaign" at bounding box center [115, 84] width 80 height 16
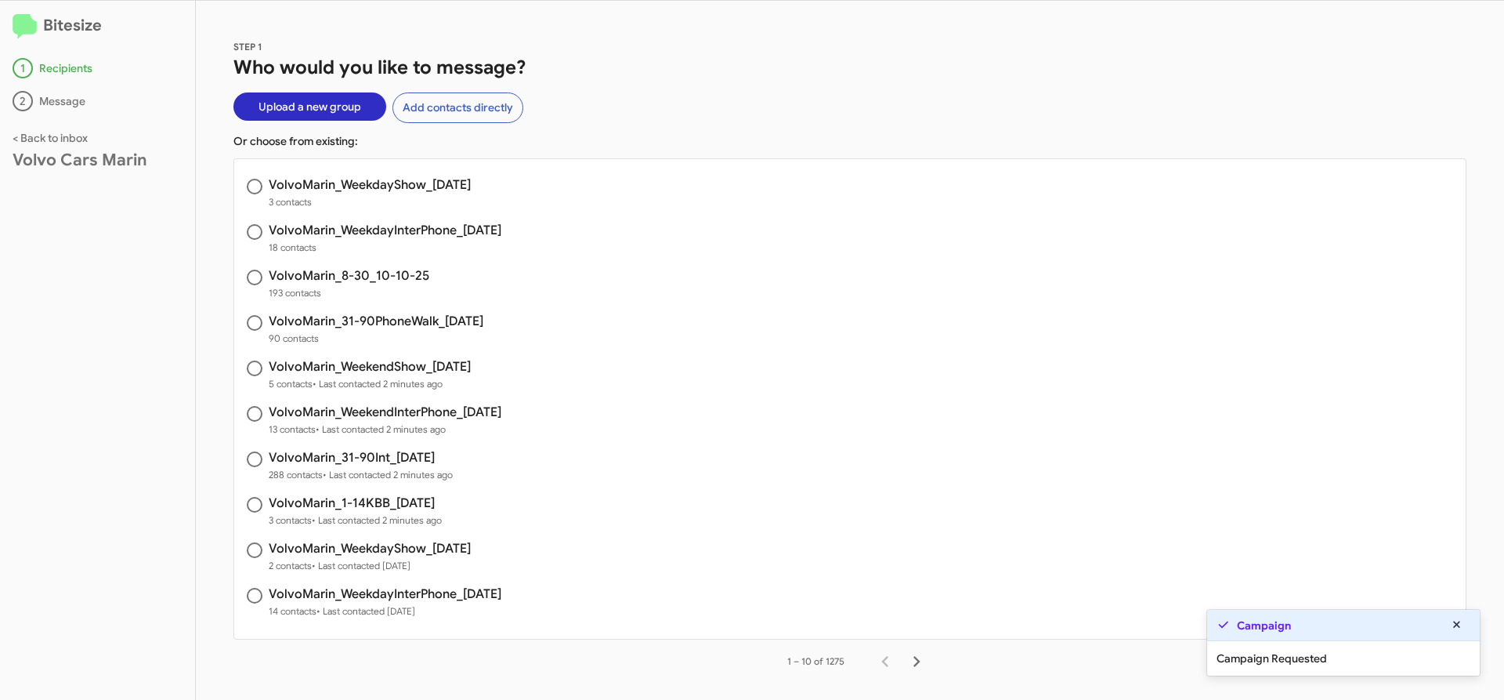
click at [411, 320] on h3 "VolvoMarin_31-90PhoneWalk_[DATE]" at bounding box center [376, 321] width 215 height 13
radio input "true"
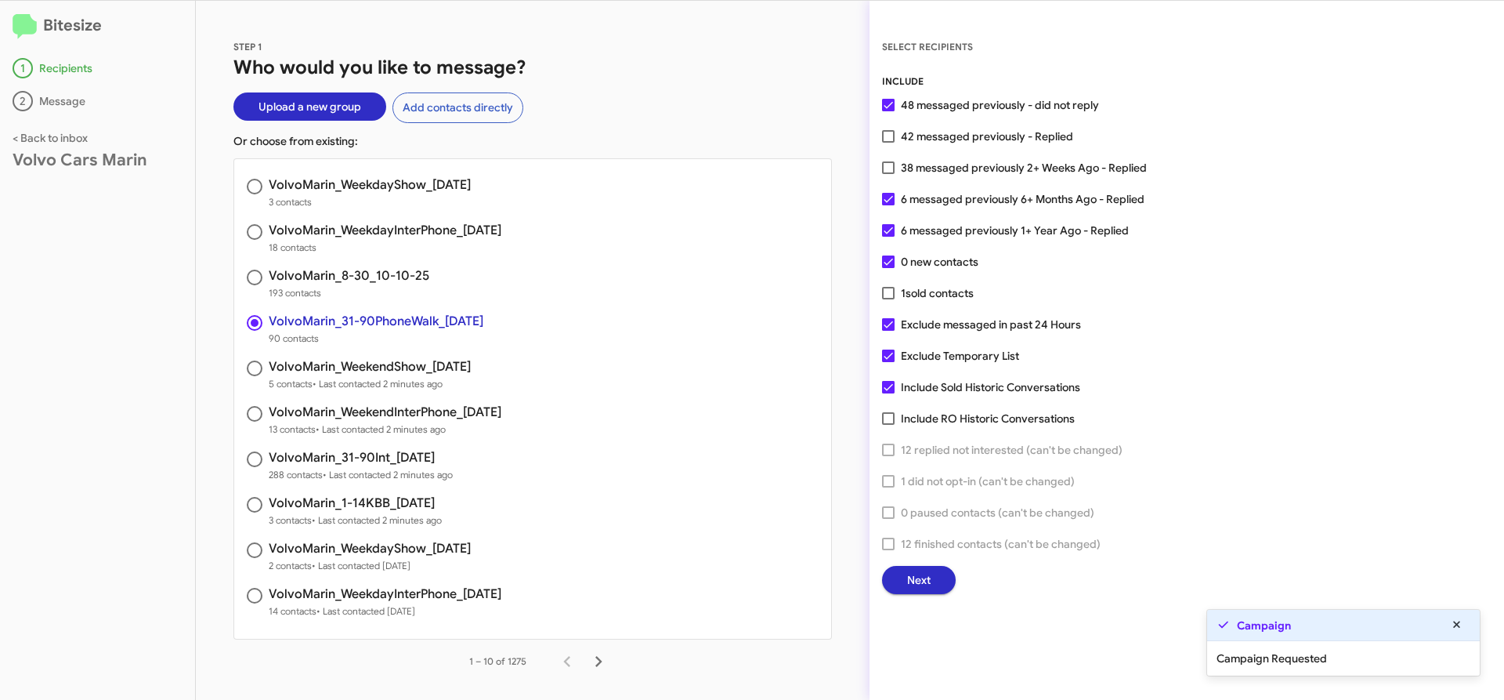
click at [939, 570] on button "Next" at bounding box center [919, 580] width 74 height 28
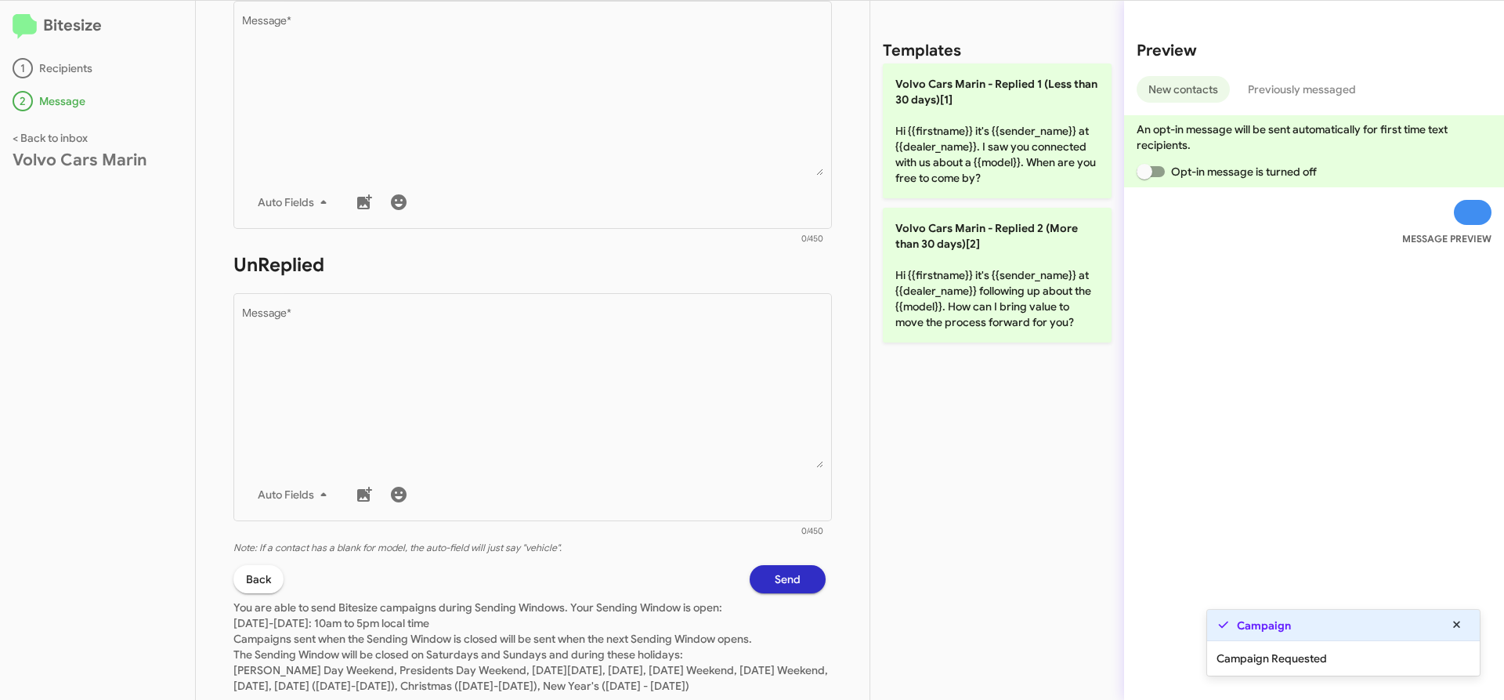
scroll to position [381, 0]
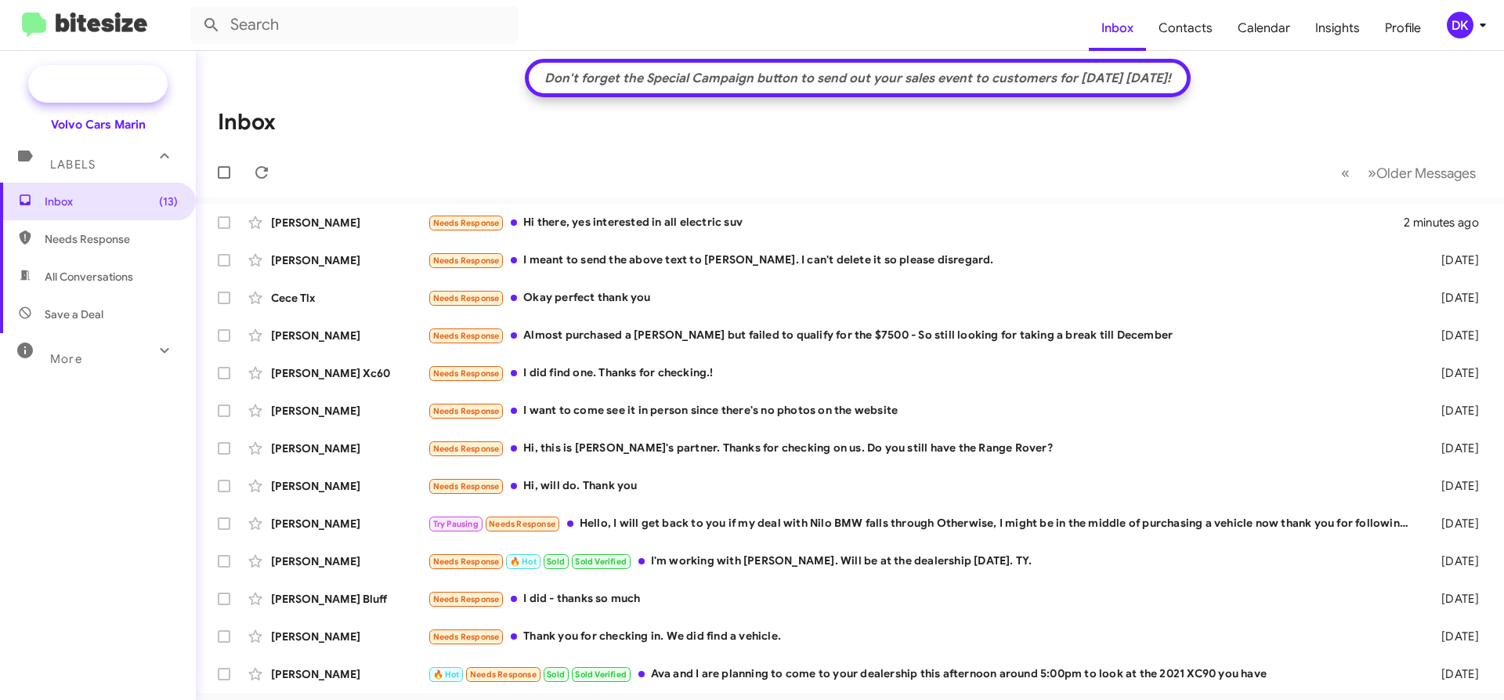
click at [92, 71] on span "New Campaign" at bounding box center [97, 84] width 139 height 38
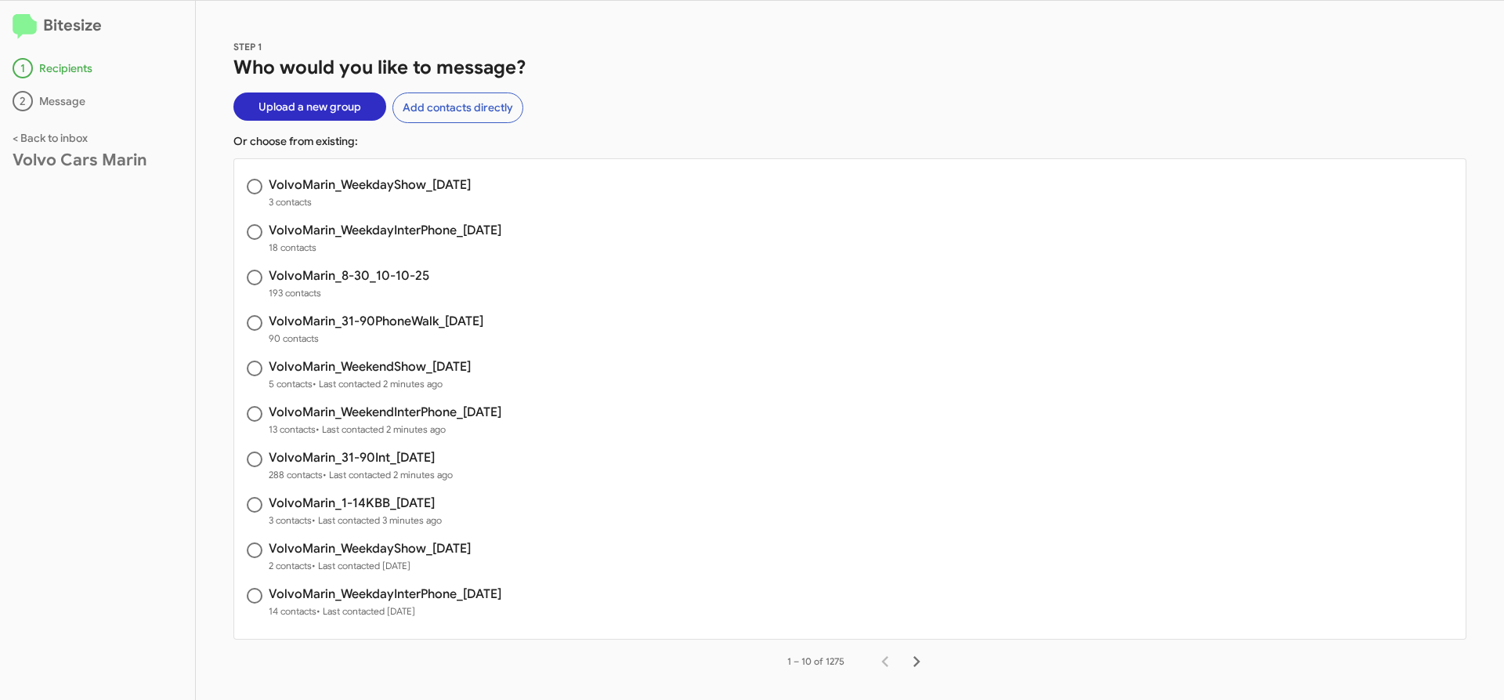
click at [462, 224] on h3 "VolvoMarin_WeekdayInterPhone_[DATE]" at bounding box center [385, 230] width 233 height 13
radio input "true"
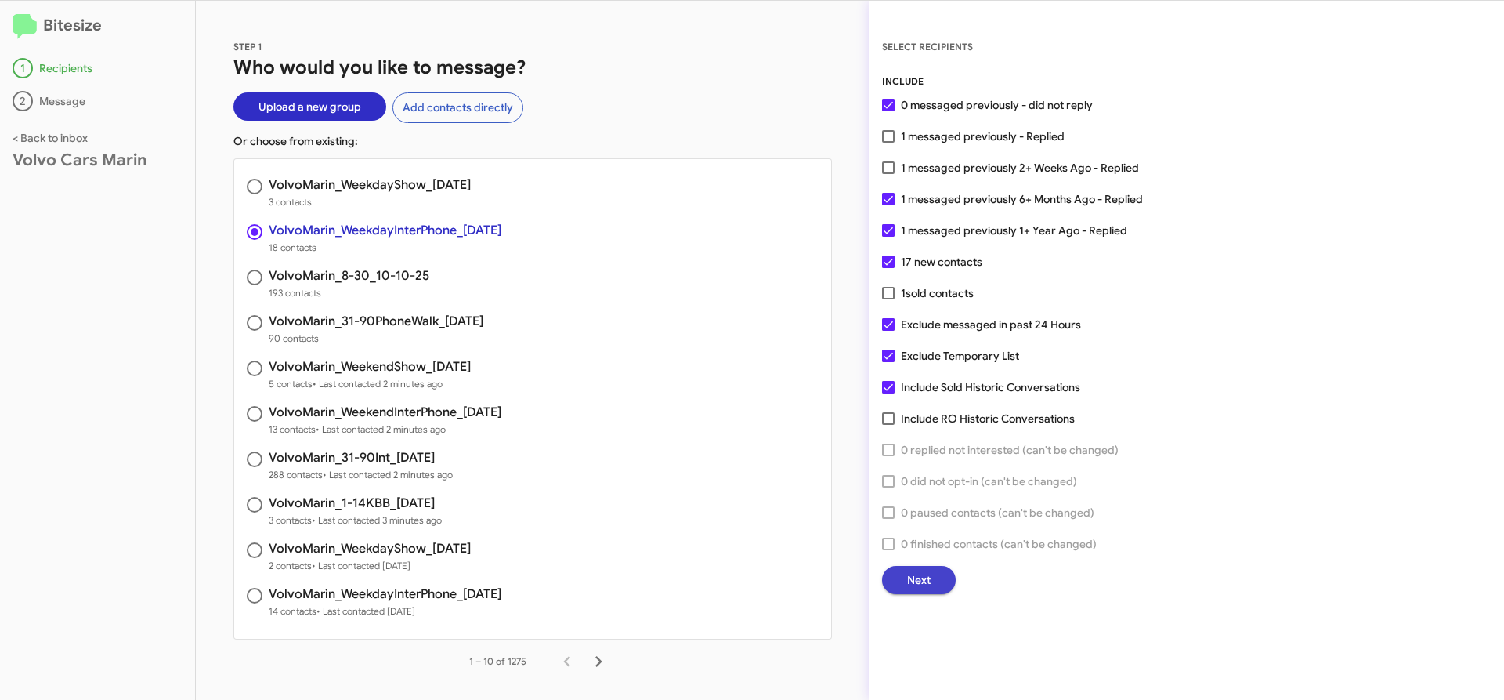
click at [935, 582] on button "Next" at bounding box center [919, 580] width 74 height 28
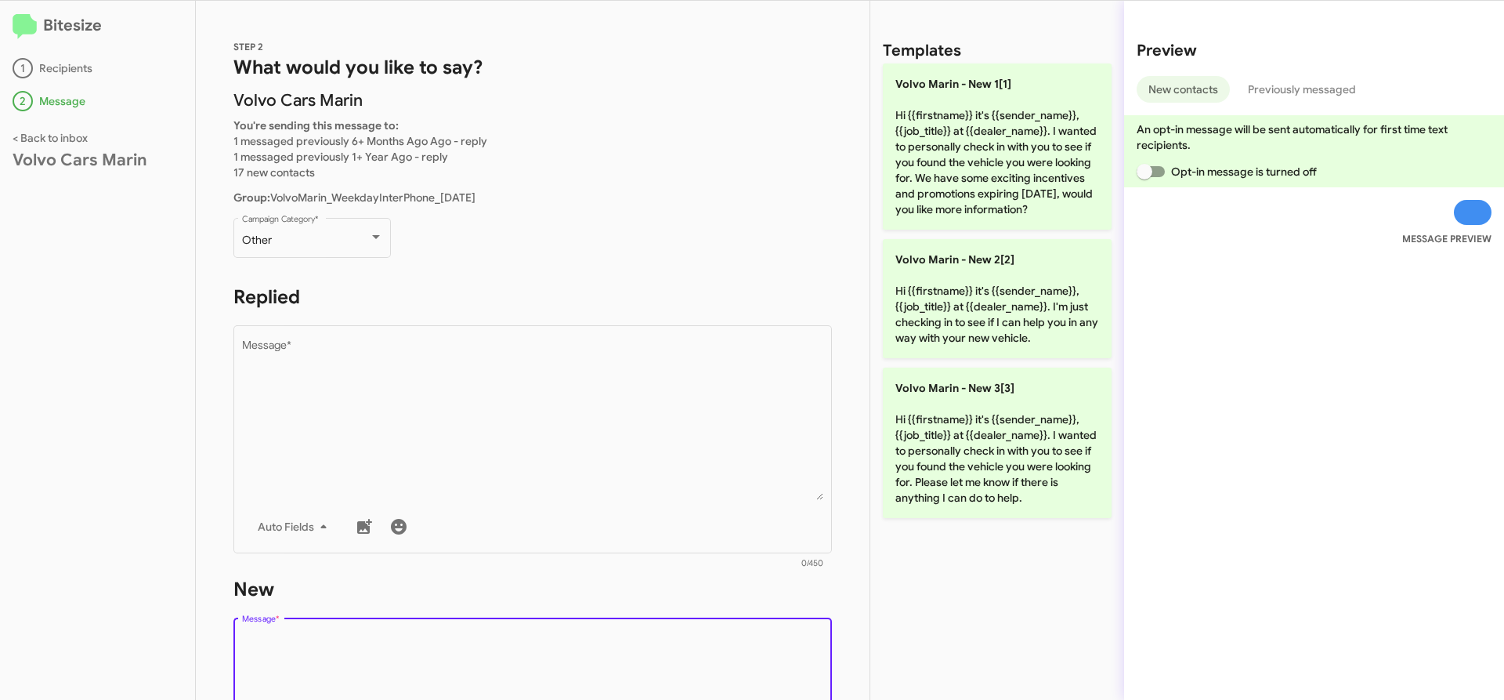
click at [559, 695] on textarea "Message *" at bounding box center [533, 712] width 582 height 160
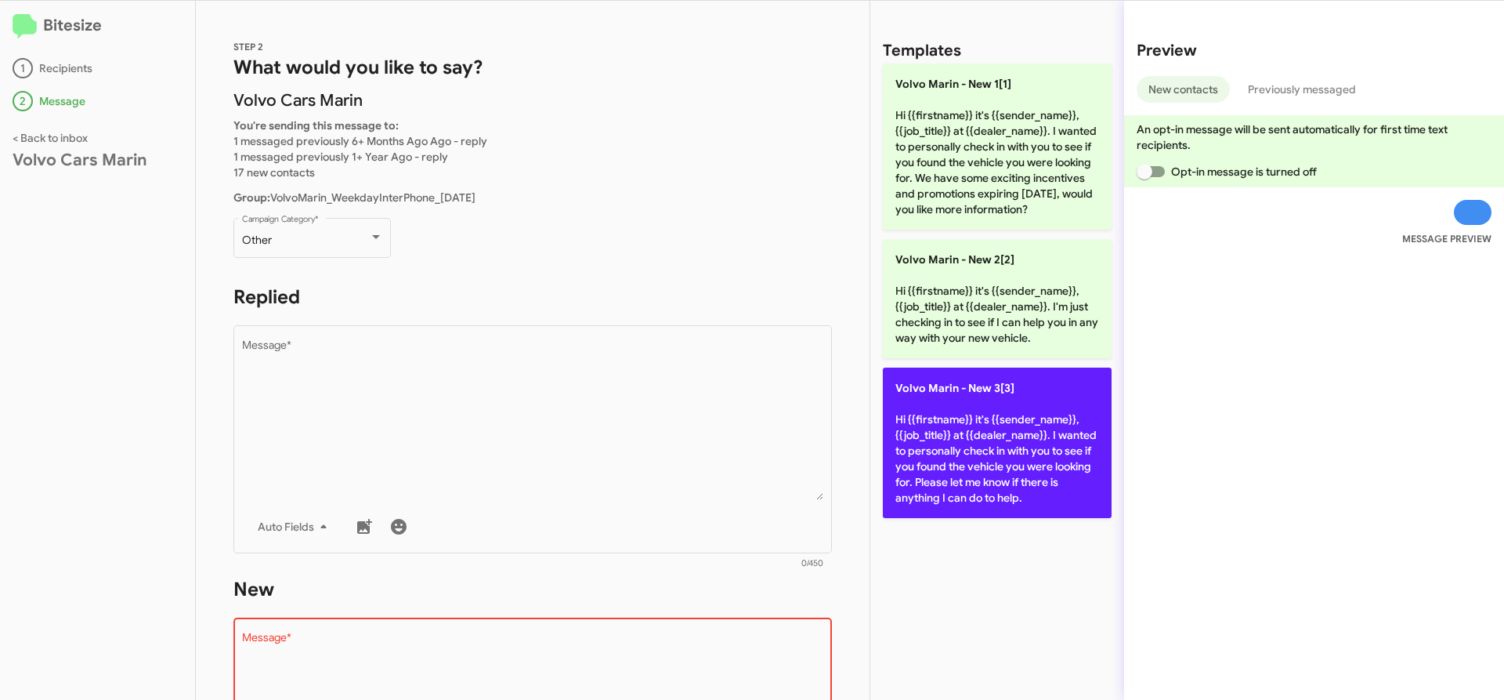
click at [960, 484] on p "Volvo [PERSON_NAME] - New 3[3] Hi {{firstname}} it's {{sender_name}}, {{job_tit…" at bounding box center [997, 442] width 229 height 150
type textarea "Hi {{firstname}} it's {{sender_name}}, {{job_title}} at {{dealer_name}}. I want…"
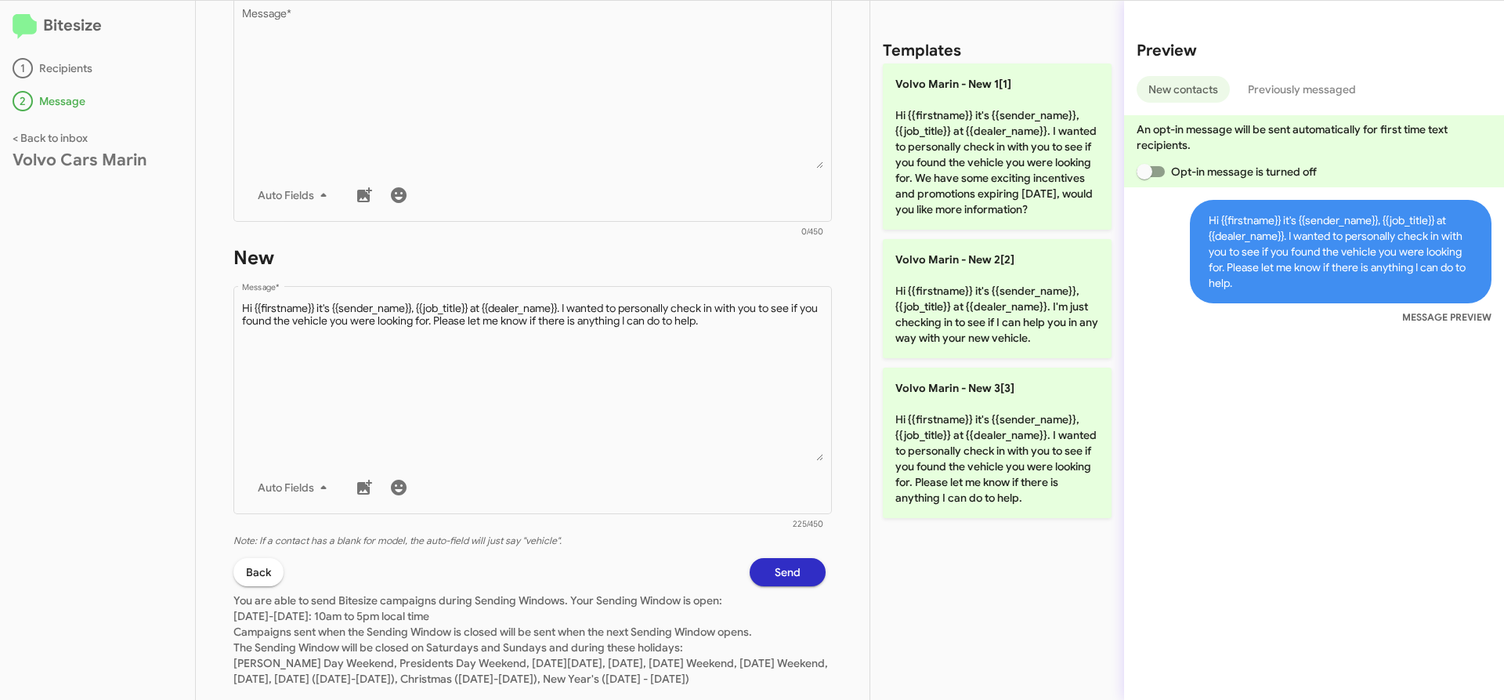
scroll to position [381, 0]
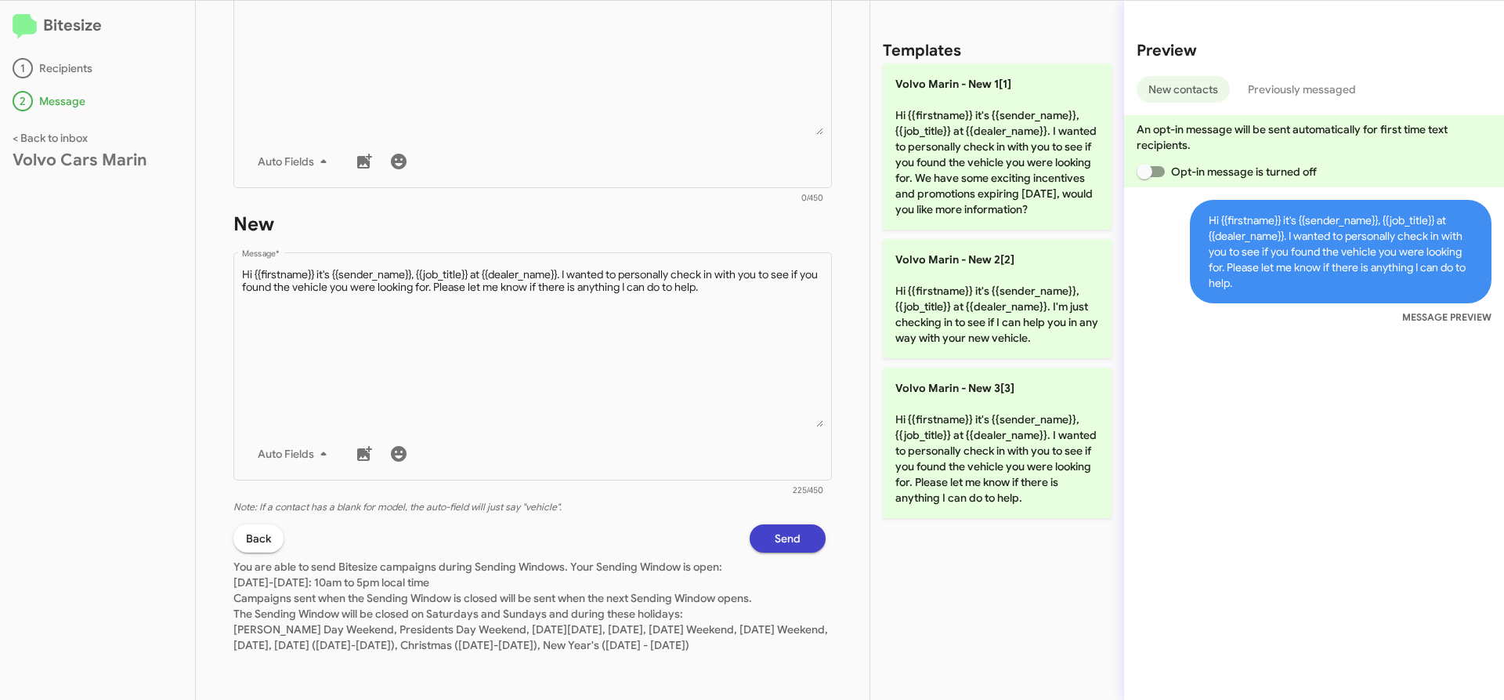
click at [750, 526] on button "Send" at bounding box center [788, 538] width 76 height 28
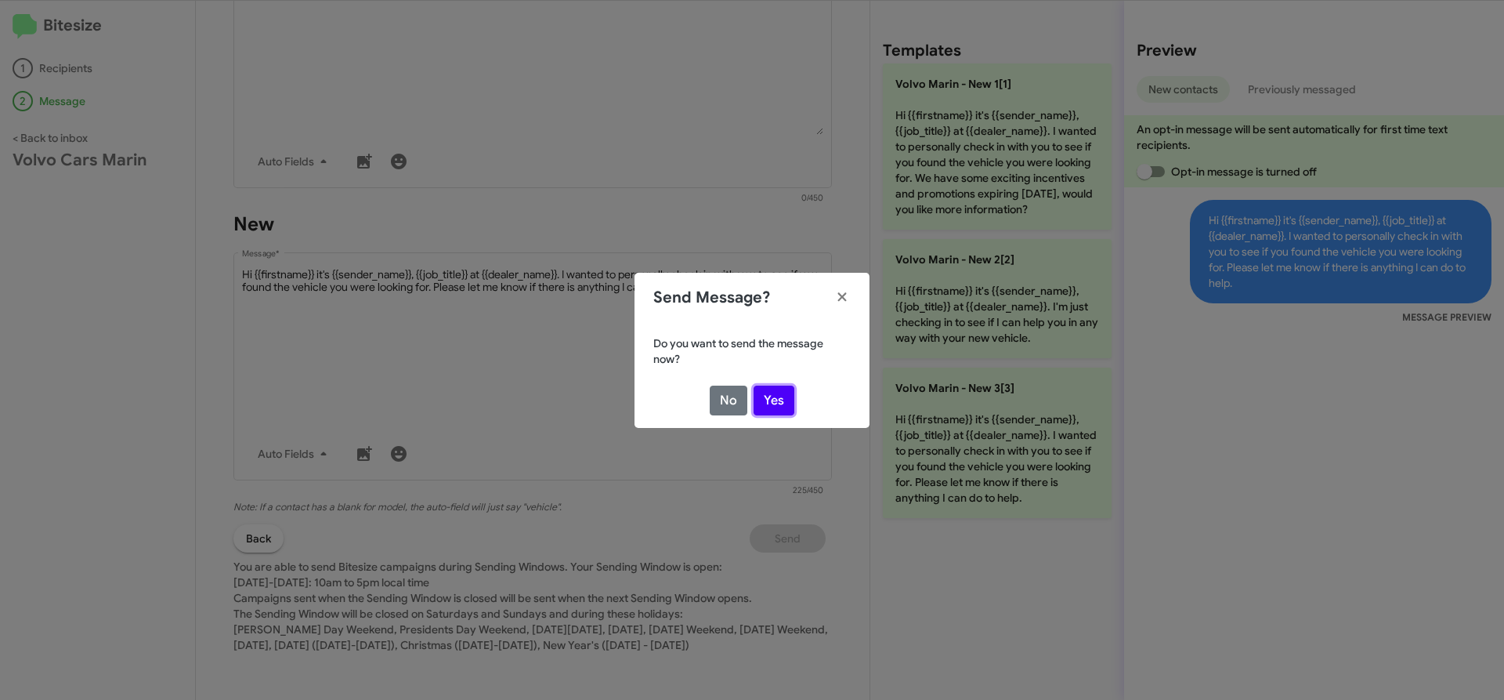
click at [788, 391] on button "Yes" at bounding box center [774, 400] width 41 height 30
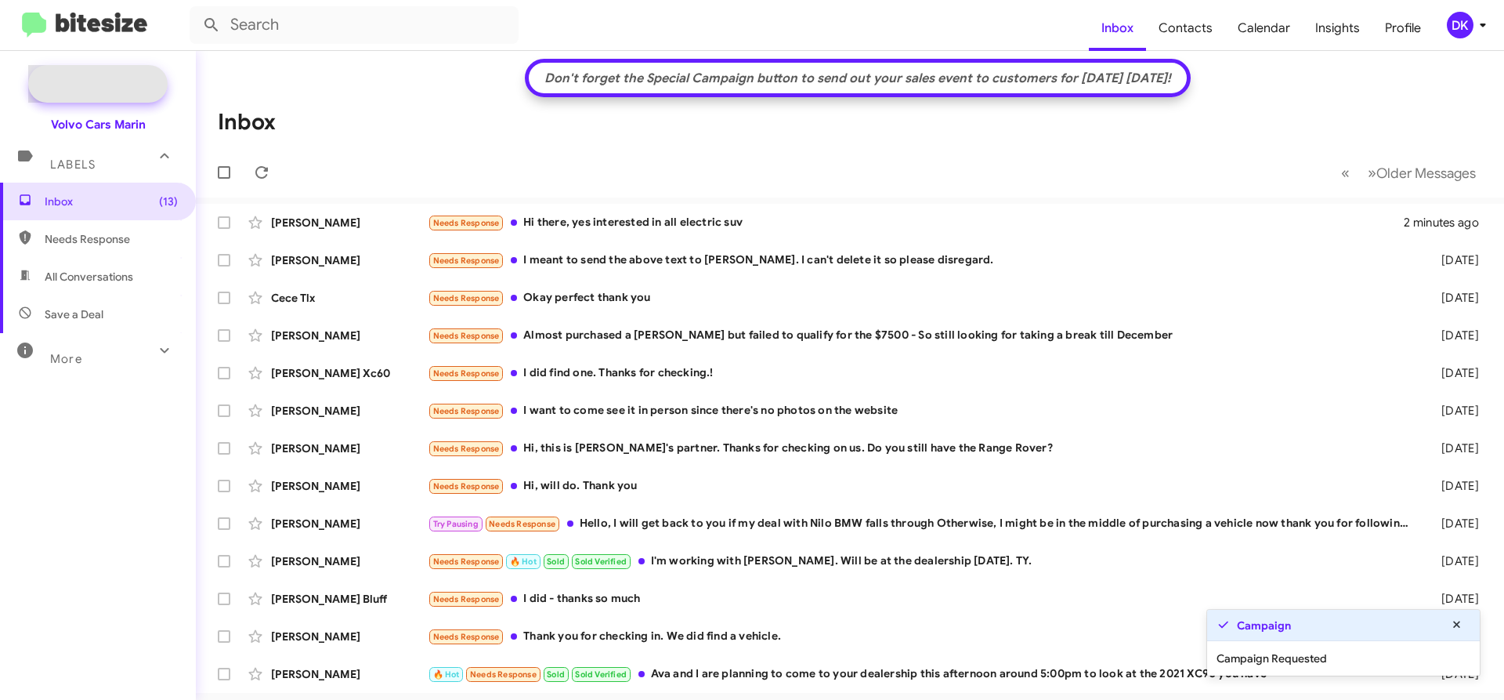
click at [129, 78] on span "New Campaign" at bounding box center [115, 84] width 80 height 16
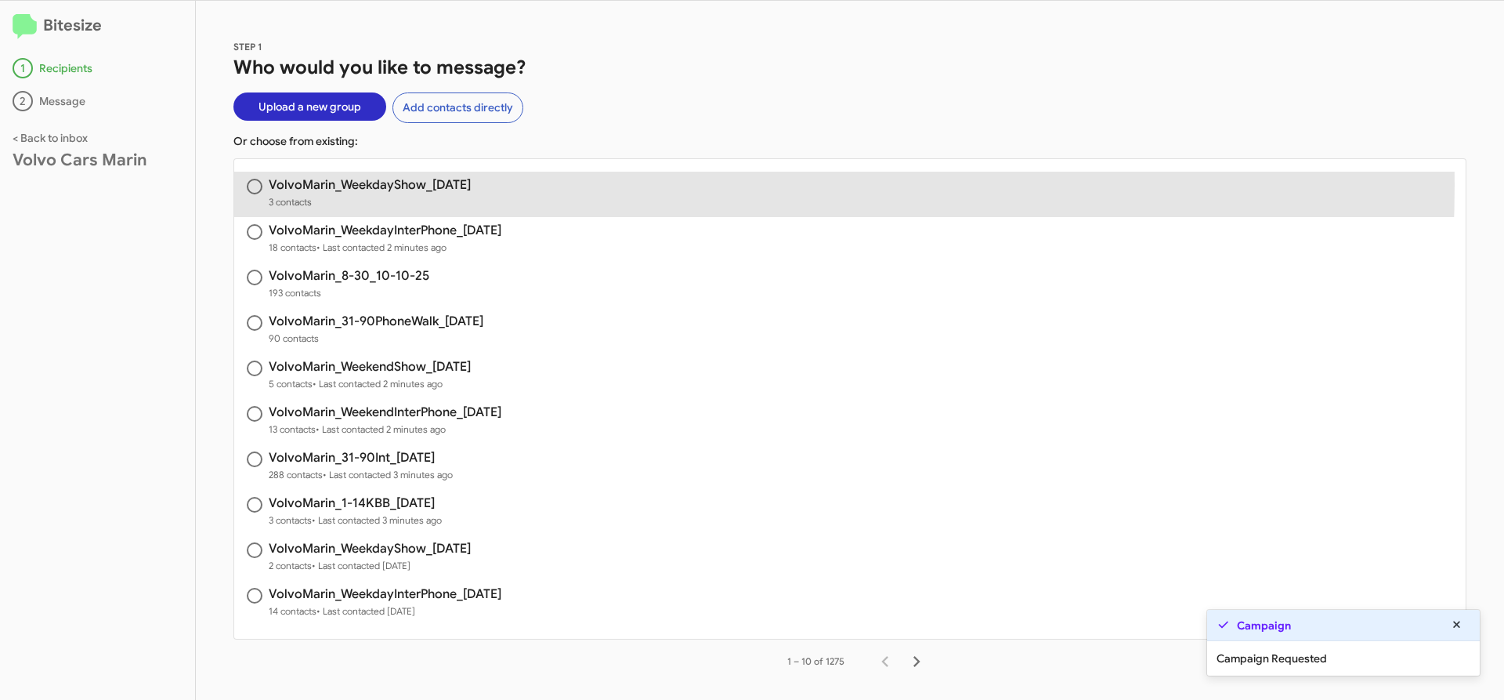
click at [431, 185] on h3 "VolvoMarin_WeekdayShow_[DATE]" at bounding box center [370, 185] width 202 height 13
radio input "true"
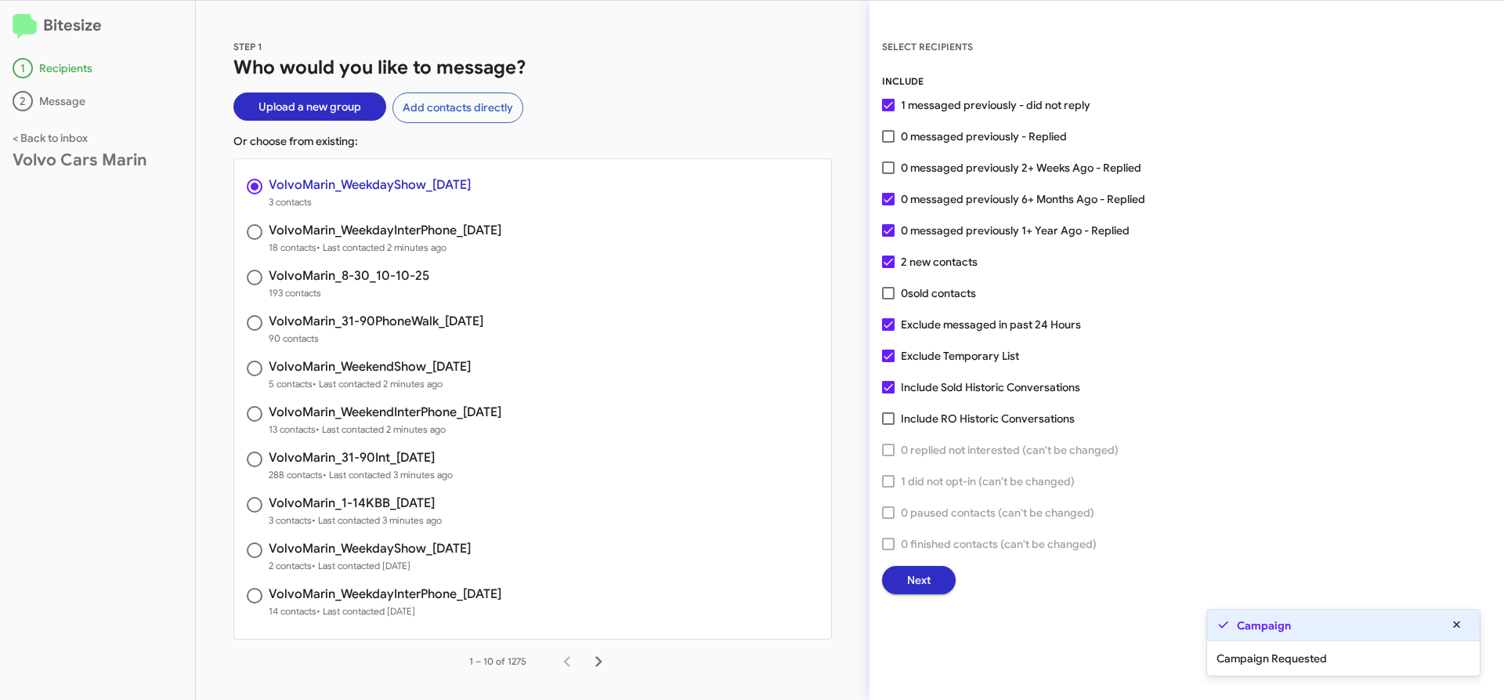
click at [921, 573] on span "Next" at bounding box center [919, 580] width 24 height 28
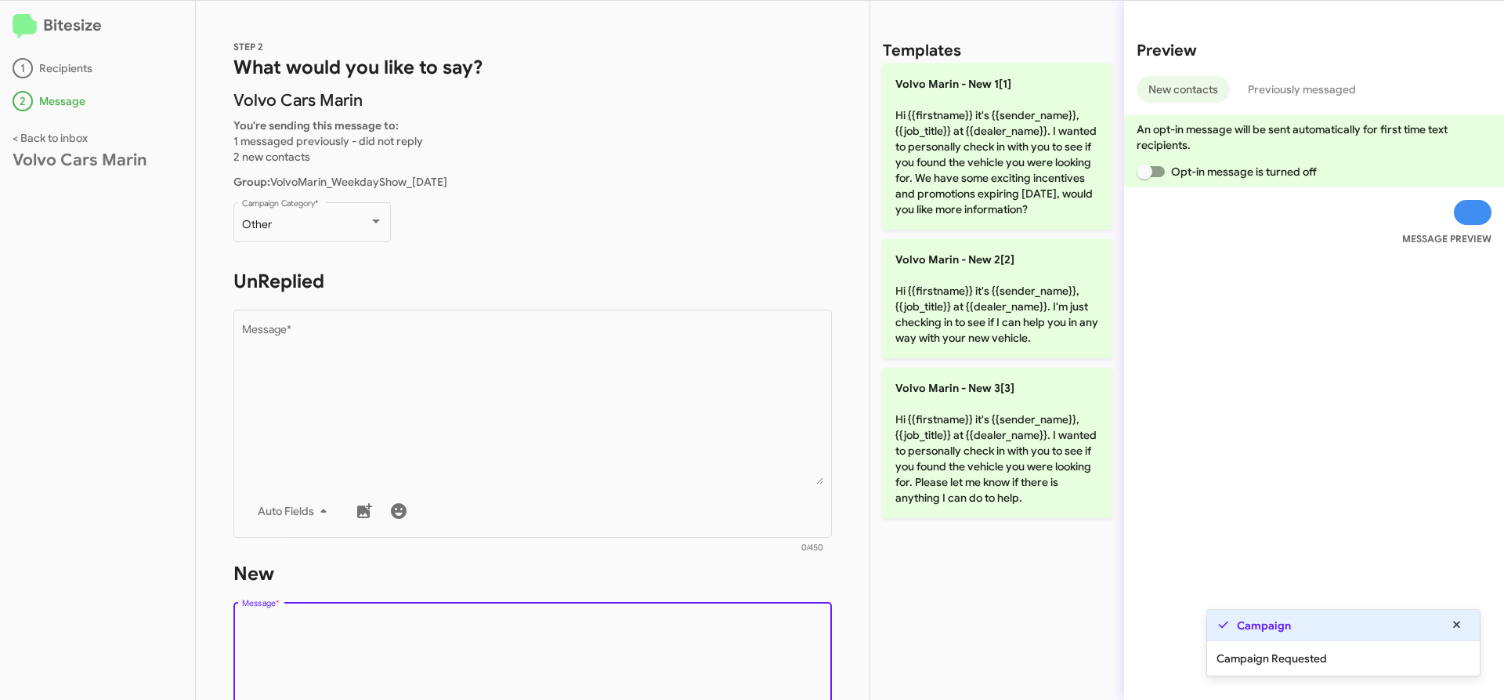
click at [466, 630] on textarea "Message *" at bounding box center [533, 697] width 582 height 160
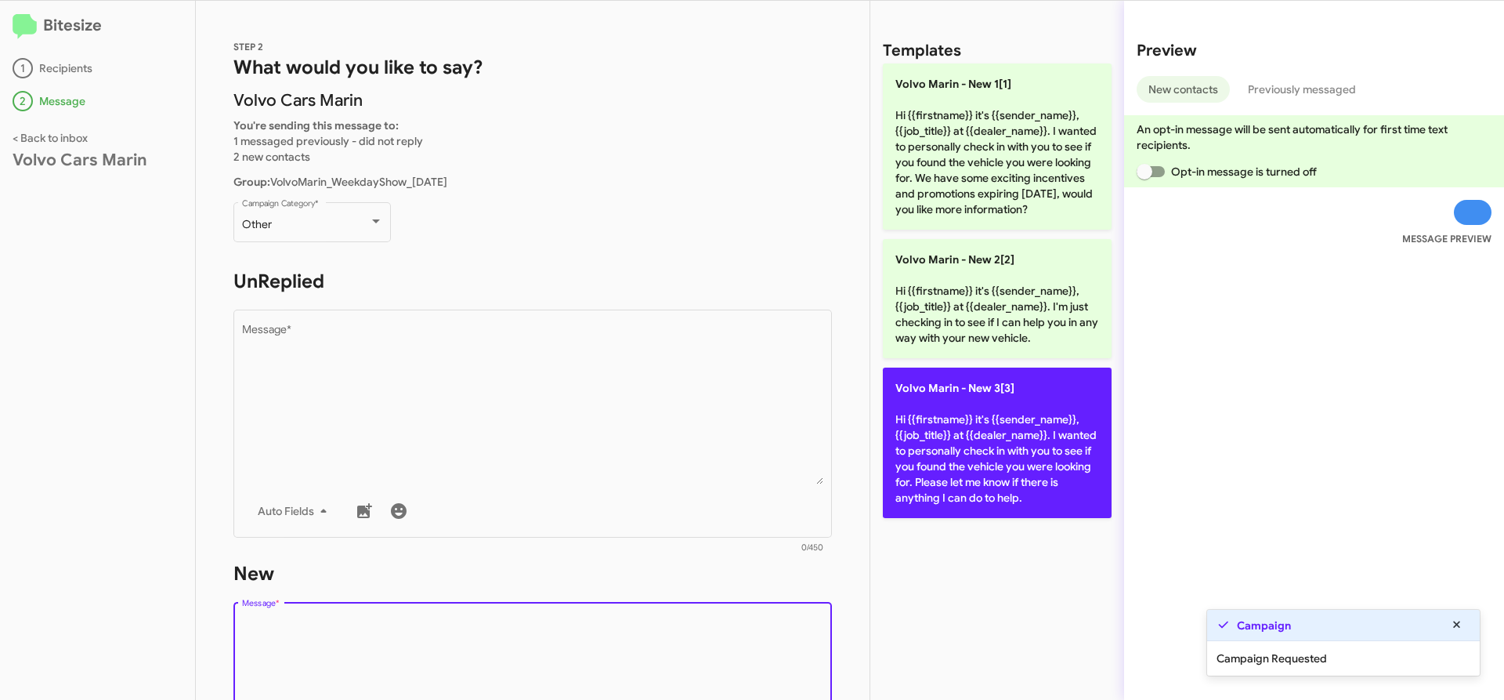
drag, startPoint x: 1015, startPoint y: 499, endPoint x: 1011, endPoint y: 468, distance: 30.7
click at [1015, 494] on p "Volvo [PERSON_NAME] - New 3[3] Hi {{firstname}} it's {{sender_name}}, {{job_tit…" at bounding box center [997, 442] width 229 height 150
type textarea "Hi {{firstname}} it's {{sender_name}}, {{job_title}} at {{dealer_name}}. I want…"
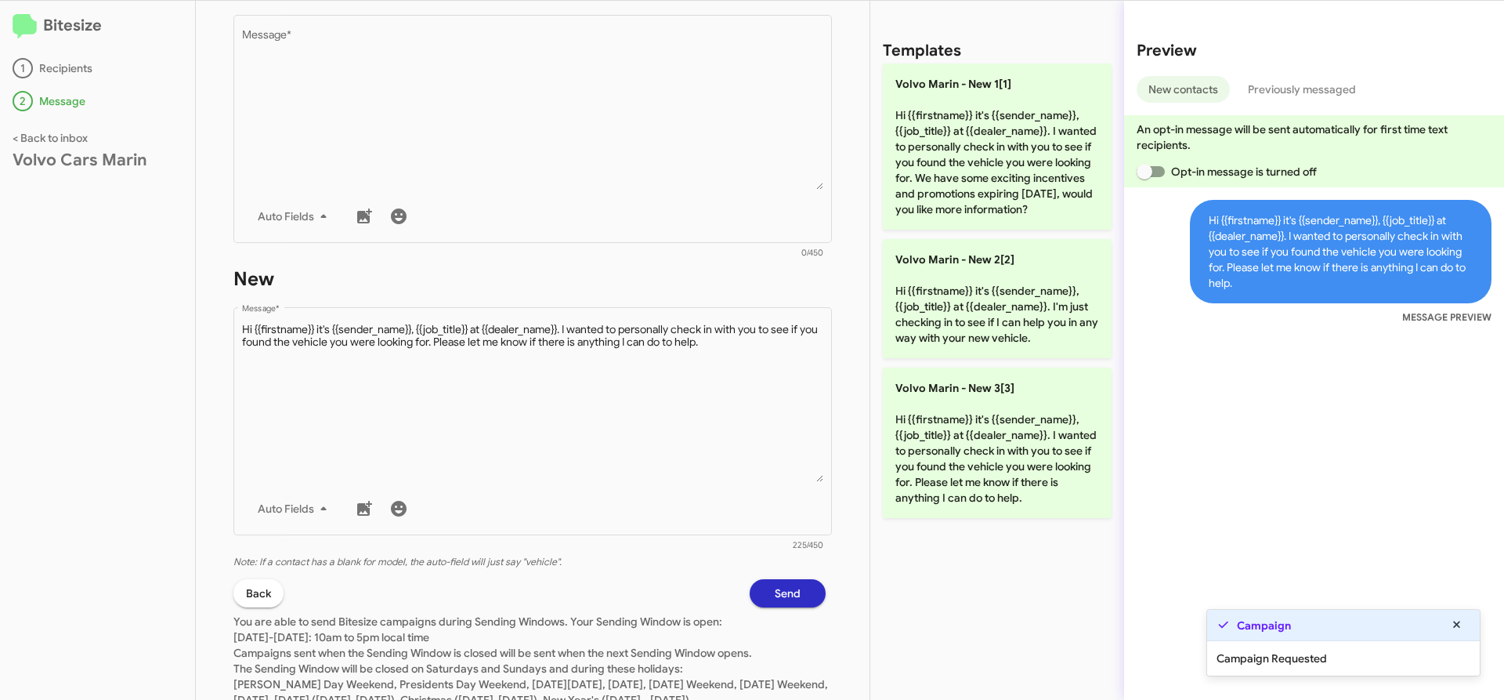
scroll to position [365, 0]
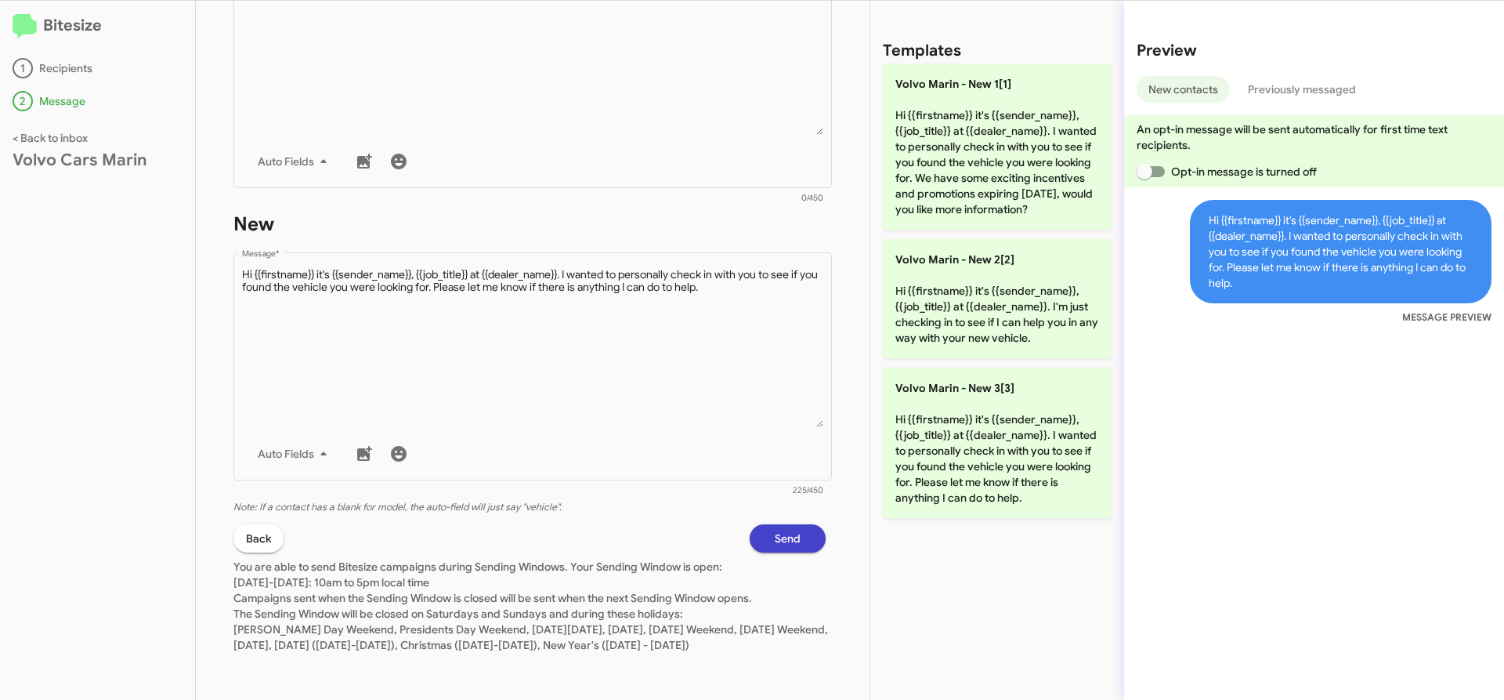
click at [787, 524] on span "Send" at bounding box center [788, 538] width 26 height 28
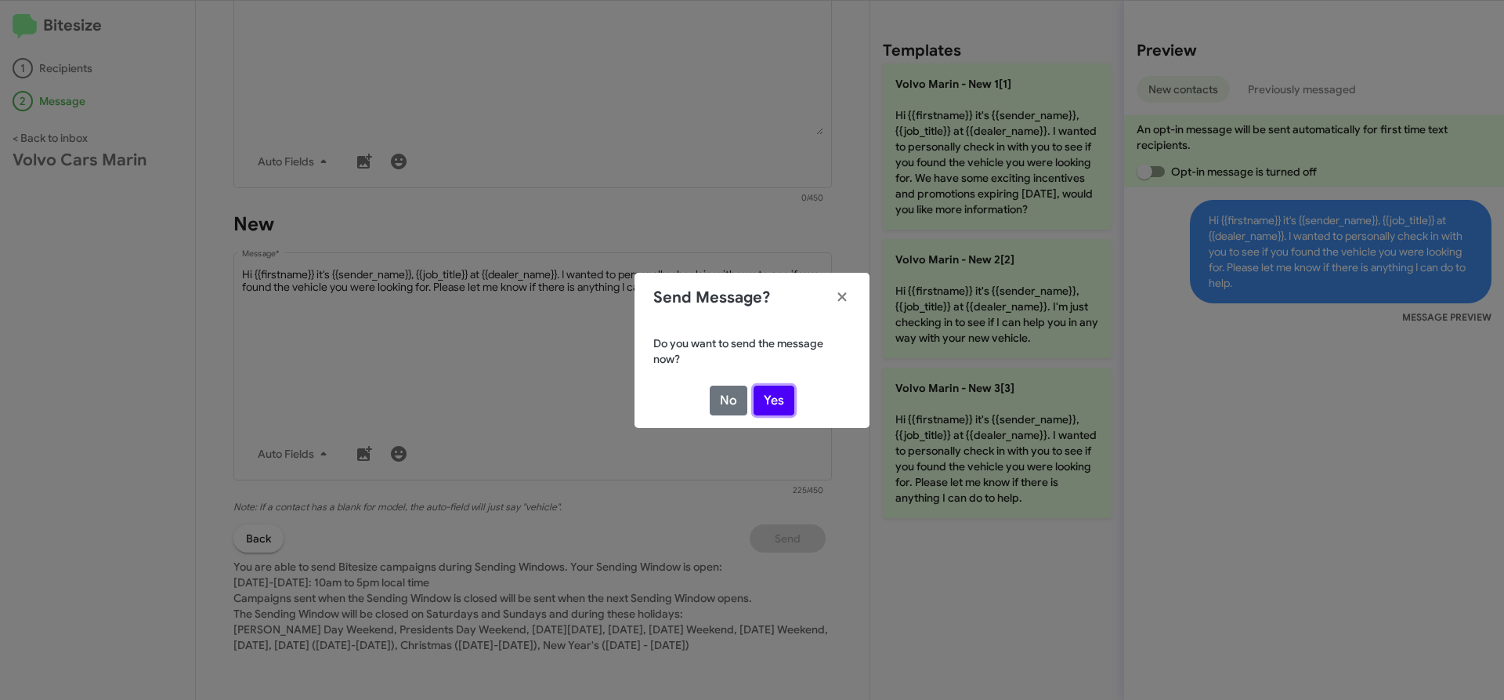
click at [773, 392] on button "Yes" at bounding box center [774, 400] width 41 height 30
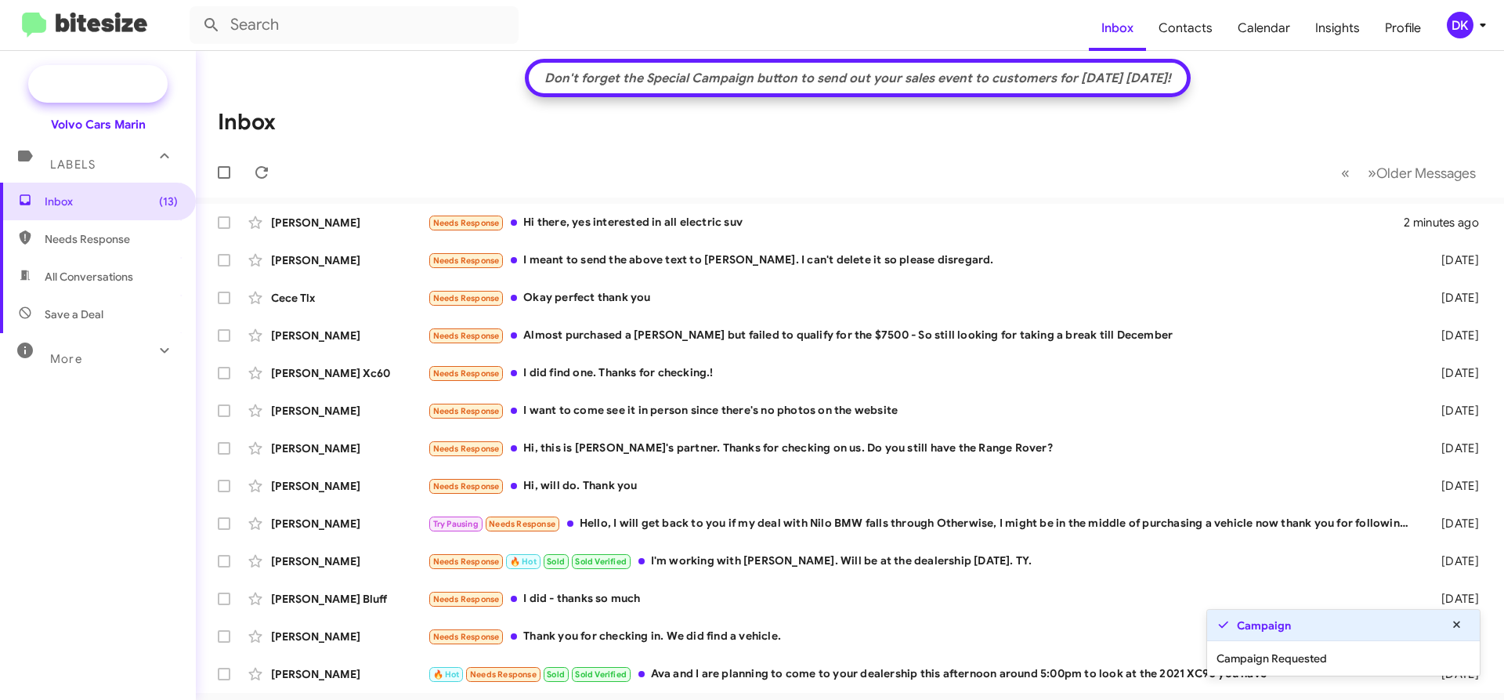
click at [80, 79] on span "New Campaign" at bounding box center [115, 84] width 80 height 16
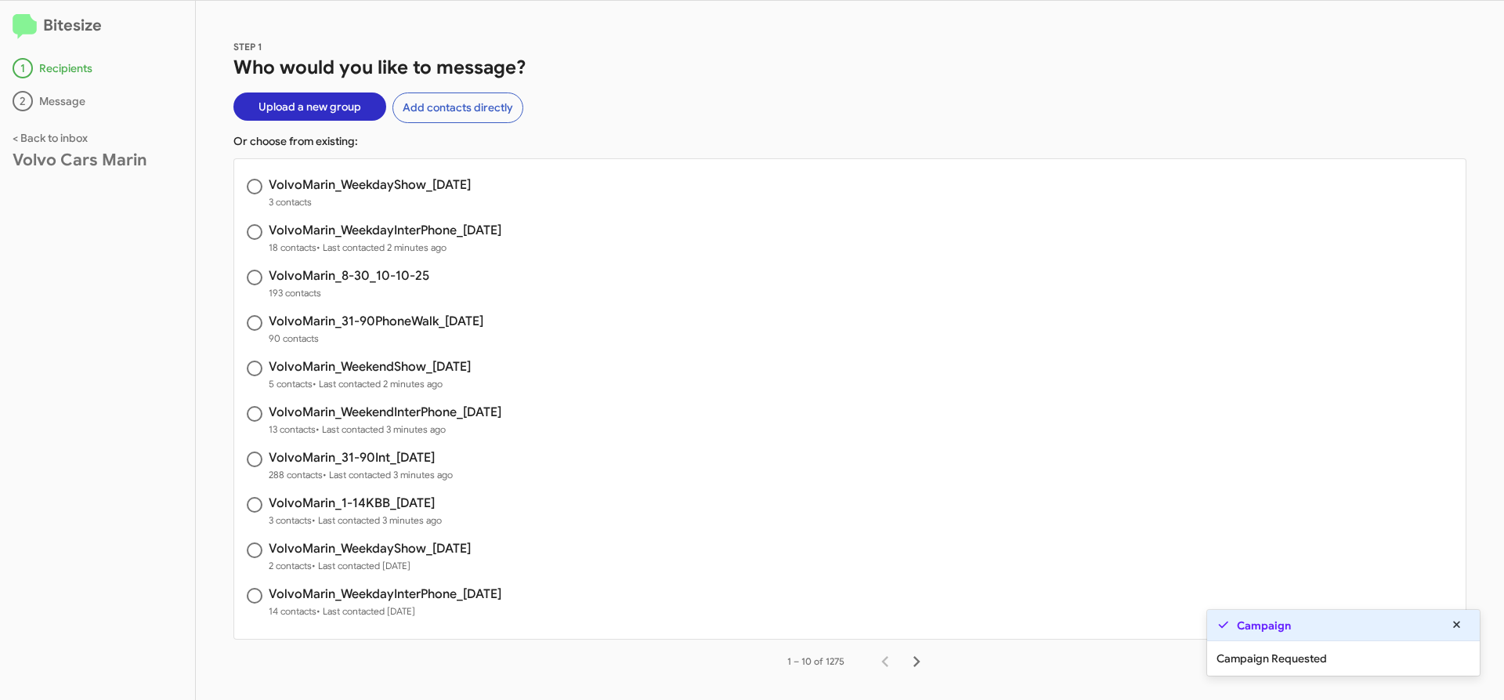
click at [322, 270] on h3 "VolvoMarin_8-30_10-10-25" at bounding box center [349, 275] width 161 height 13
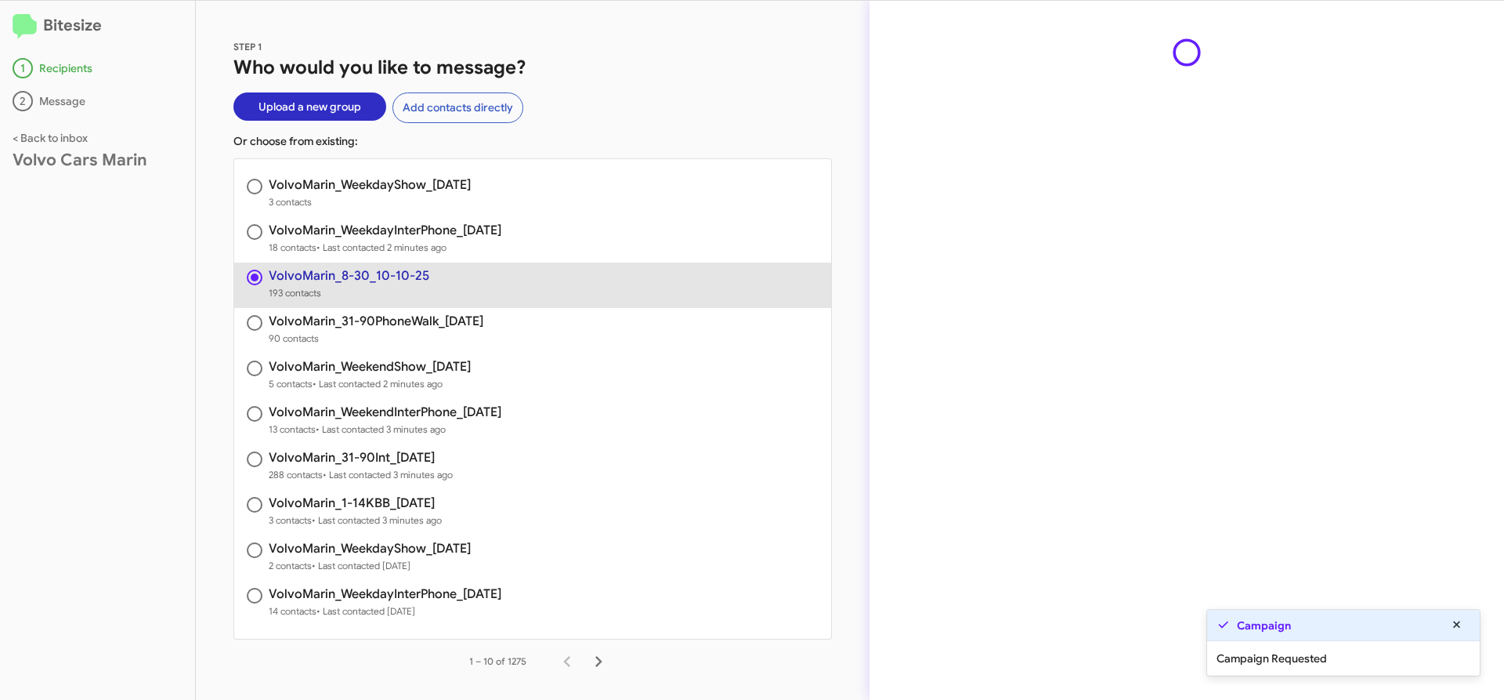
radio input "true"
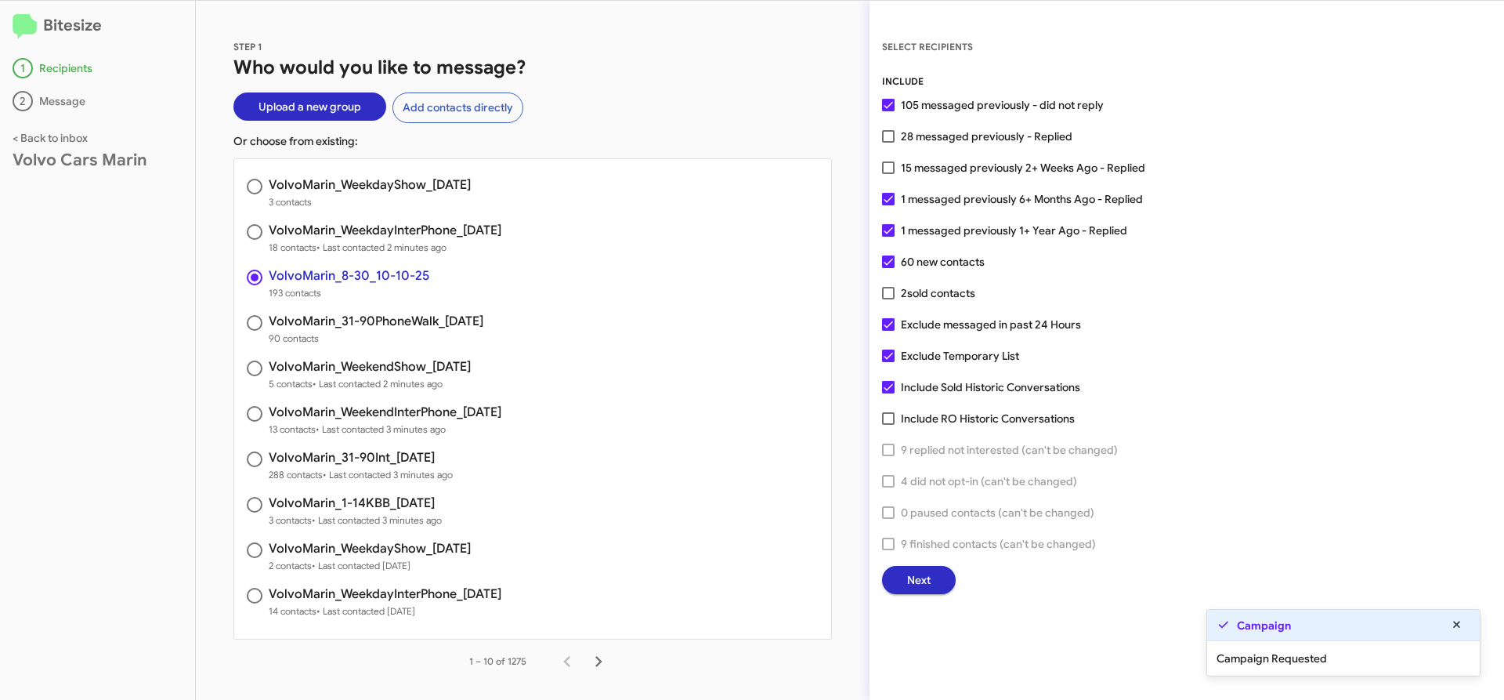
click at [925, 575] on span "Next" at bounding box center [919, 580] width 24 height 28
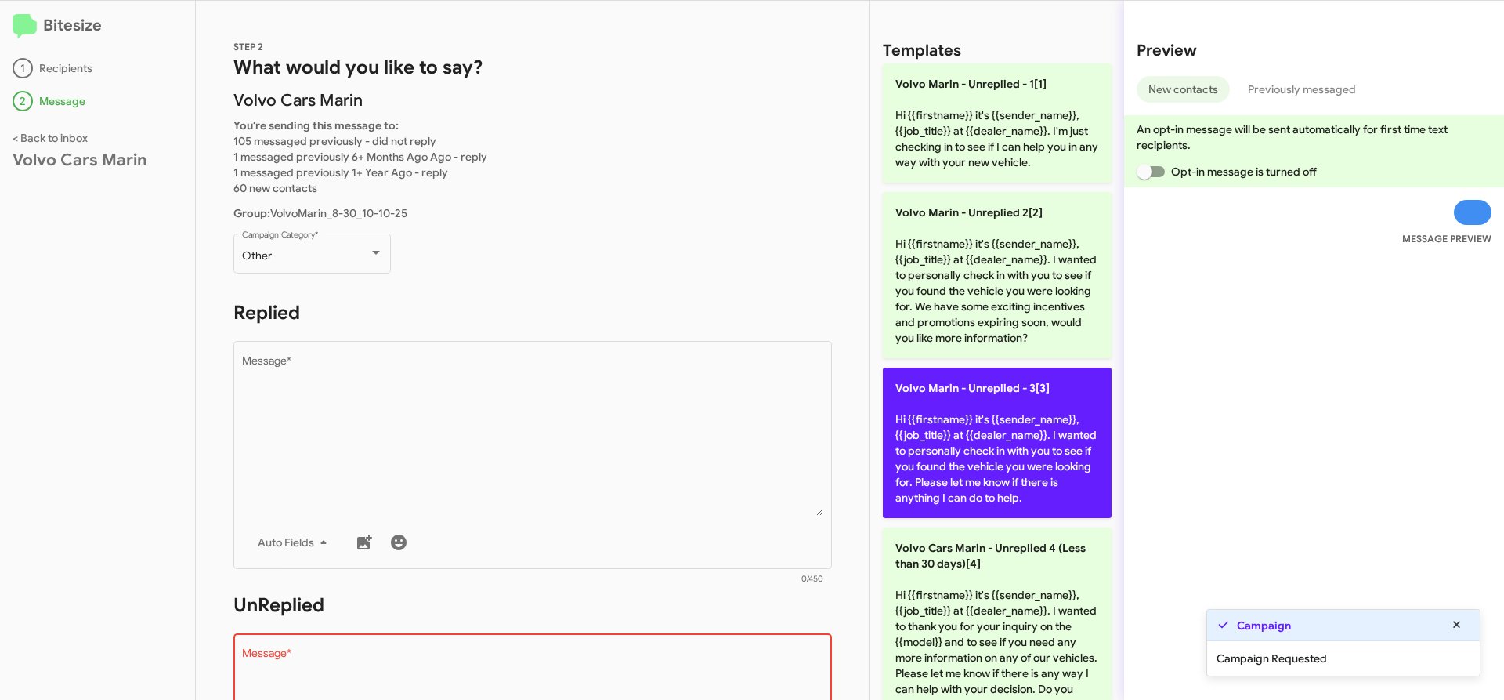
click at [944, 484] on p "Volvo Marin - Unreplied - 3[3] Hi {{firstname}} it's {{sender_name}}, {{job_tit…" at bounding box center [997, 442] width 229 height 150
type textarea "Hi {{firstname}} it's {{sender_name}}, {{job_title}} at {{dealer_name}}. I want…"
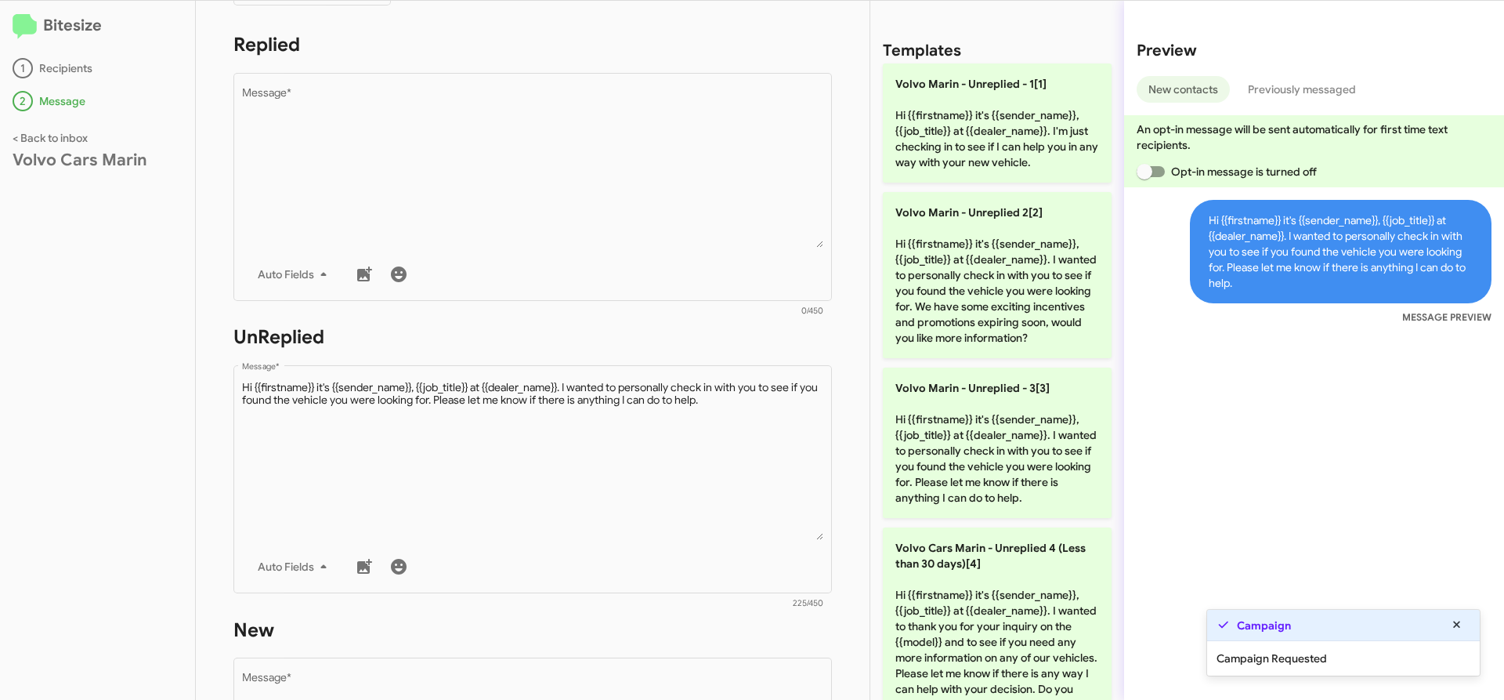
scroll to position [689, 0]
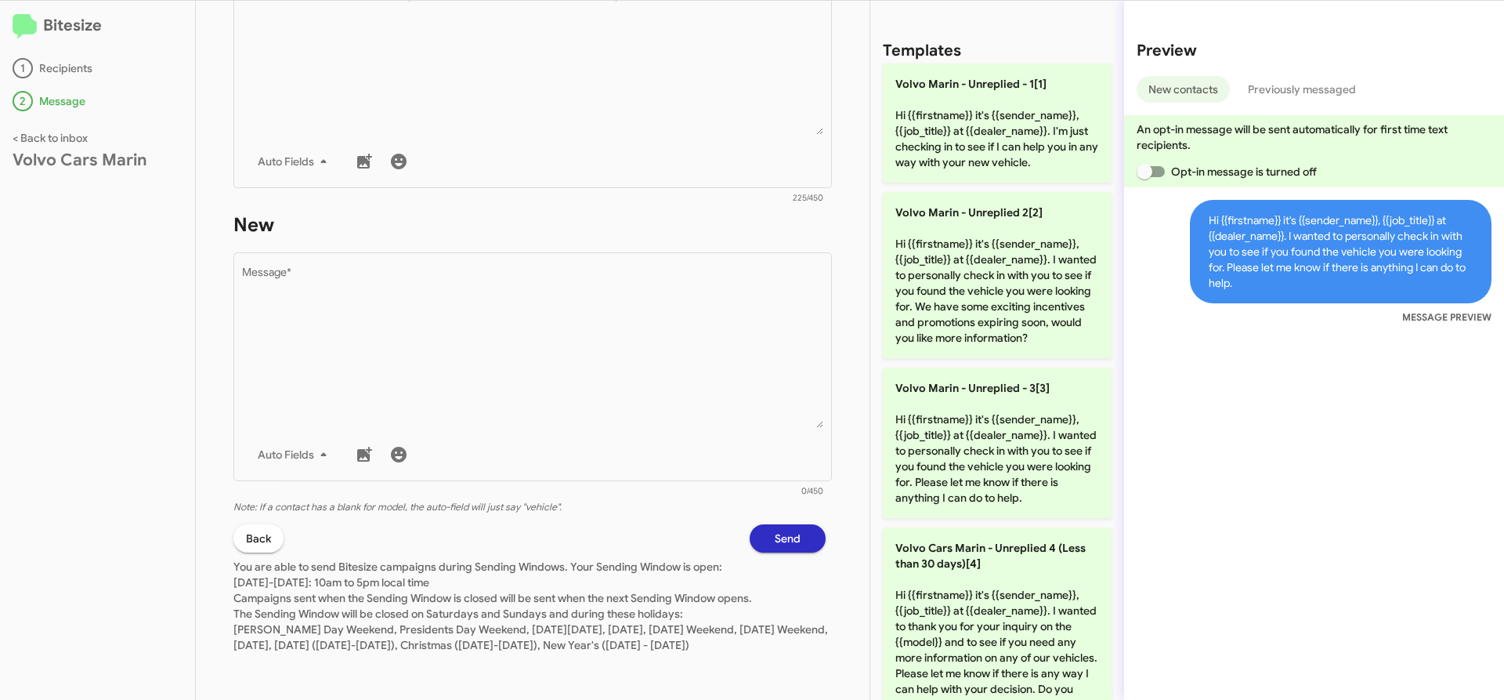
click at [795, 524] on button "Send" at bounding box center [788, 538] width 76 height 28
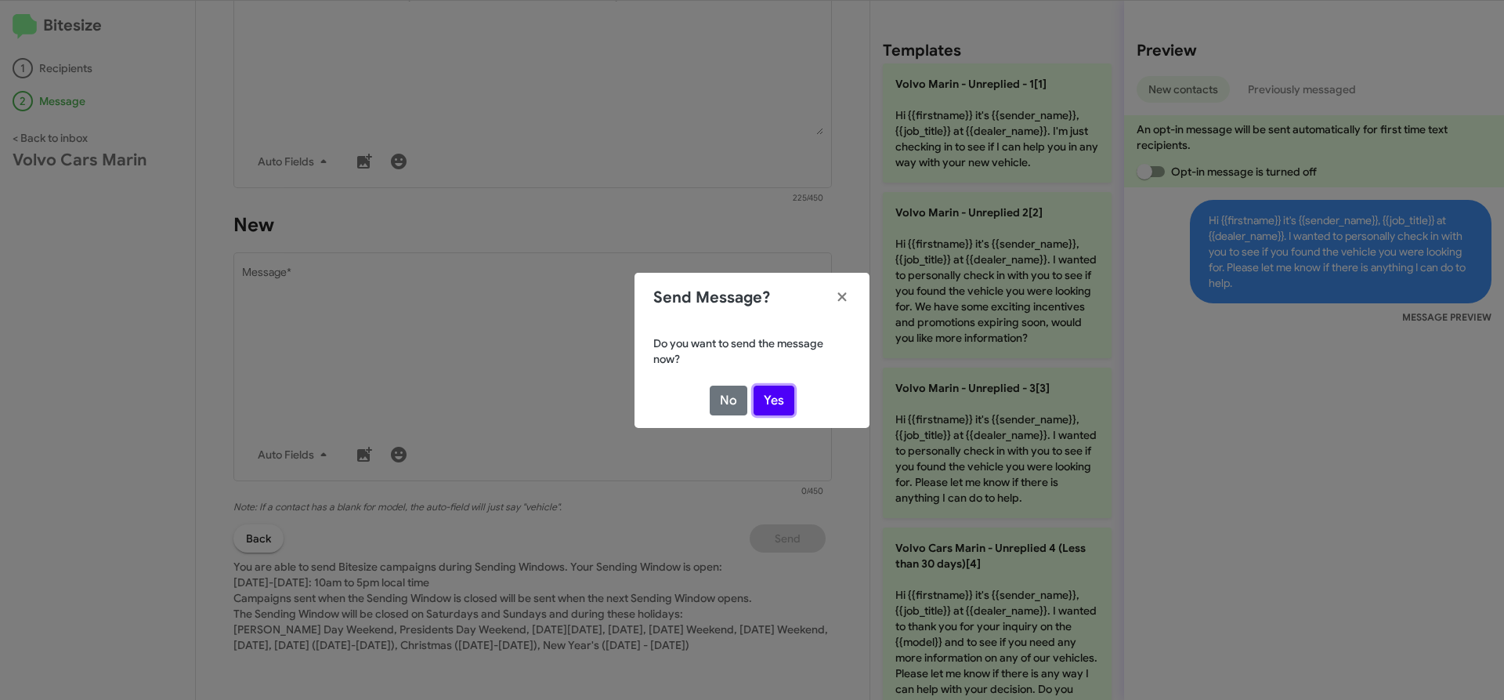
click at [788, 404] on button "Yes" at bounding box center [774, 400] width 41 height 30
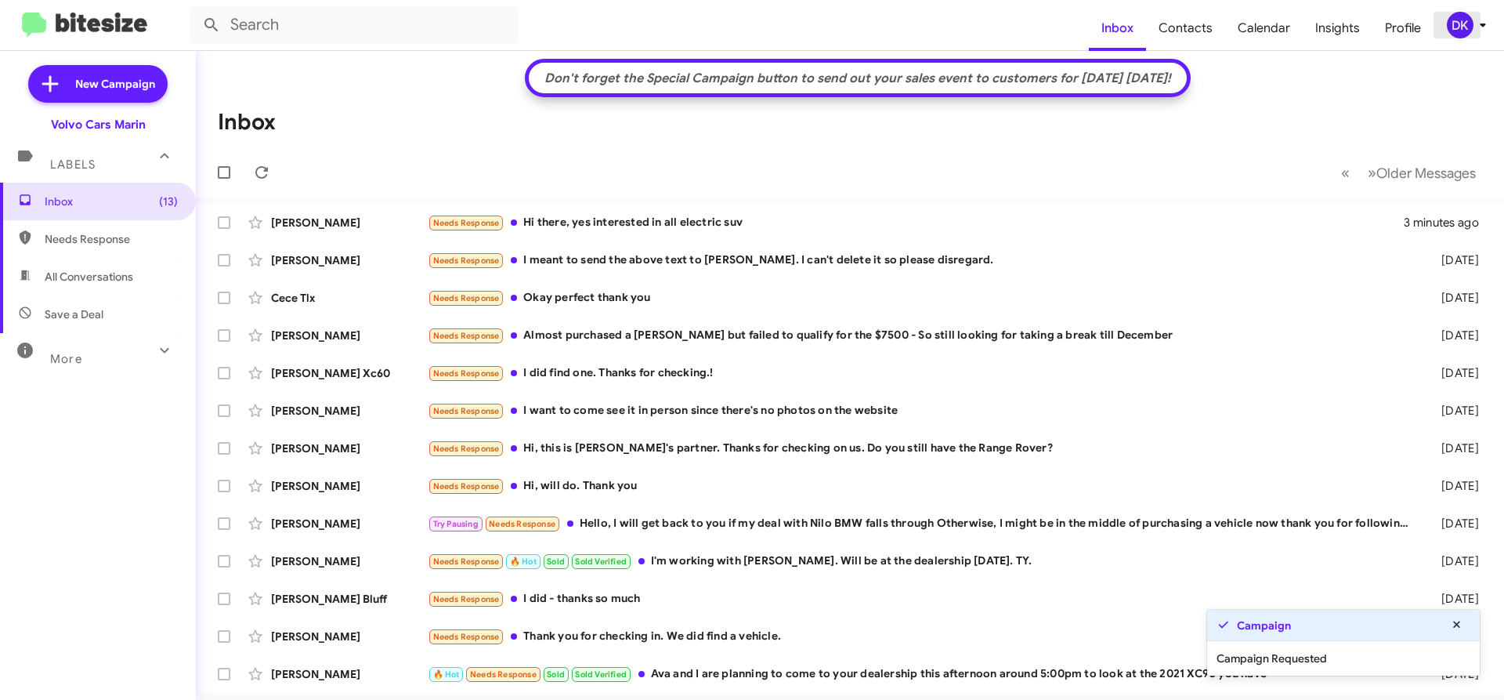
click at [1452, 32] on div "DK" at bounding box center [1460, 25] width 27 height 27
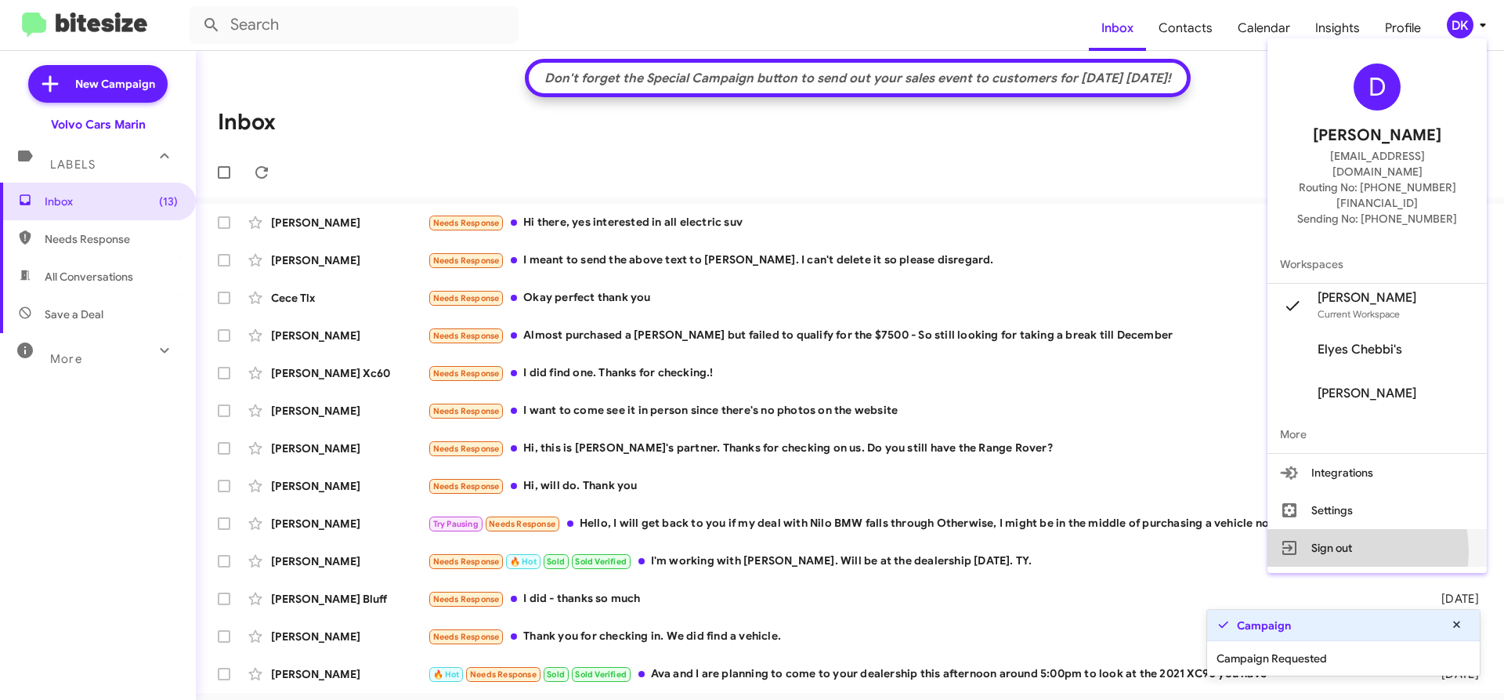
click at [1348, 529] on button "Sign out" at bounding box center [1377, 548] width 219 height 38
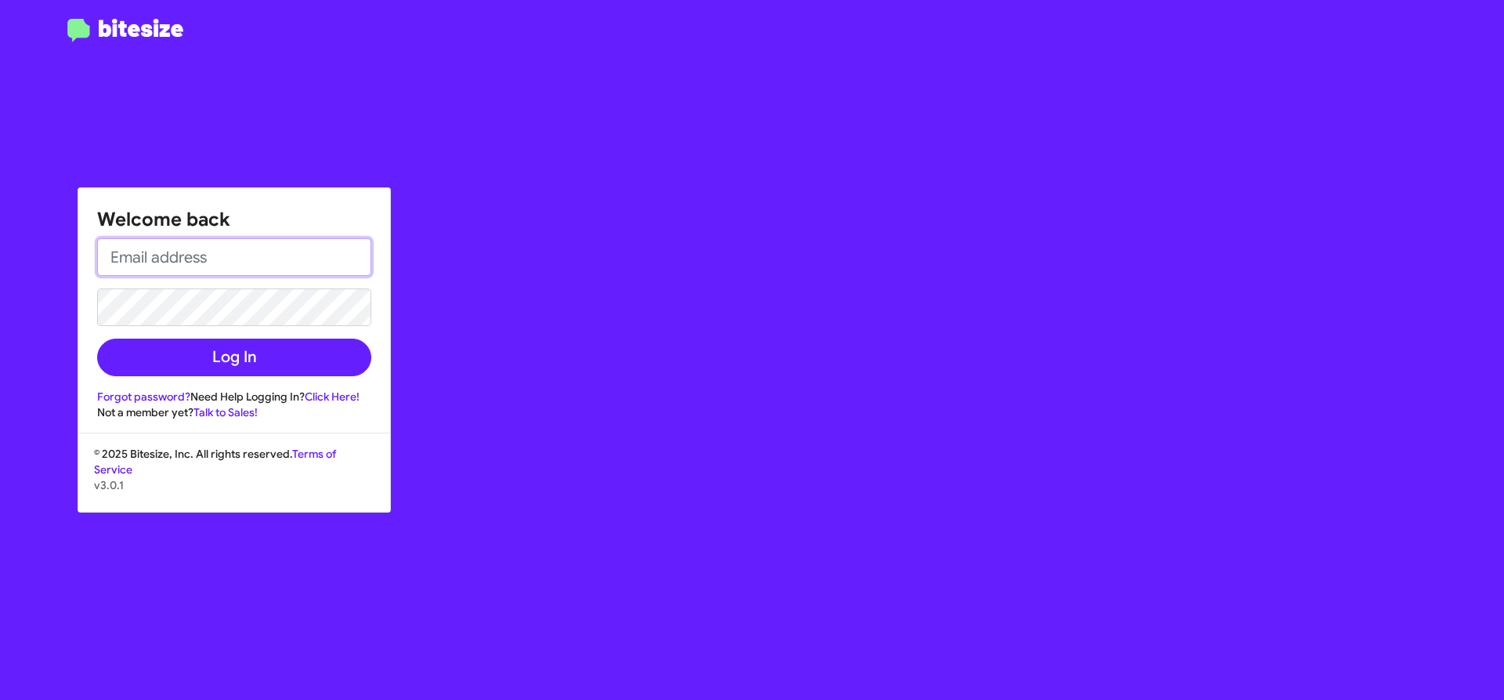
click at [222, 244] on input "email" at bounding box center [234, 257] width 274 height 38
type input "[EMAIL_ADDRESS][DOMAIN_NAME]"
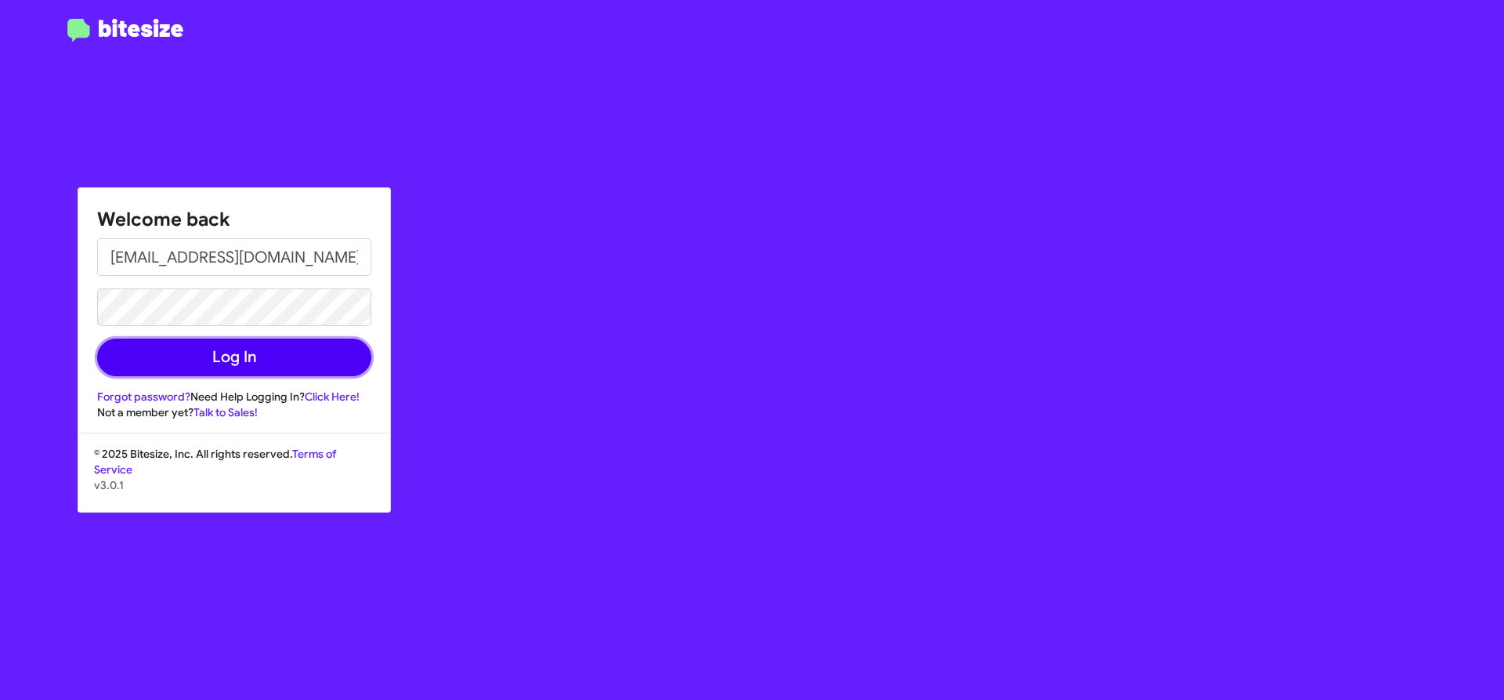
click at [237, 369] on button "Log In" at bounding box center [234, 357] width 274 height 38
